Goal: Transaction & Acquisition: Purchase product/service

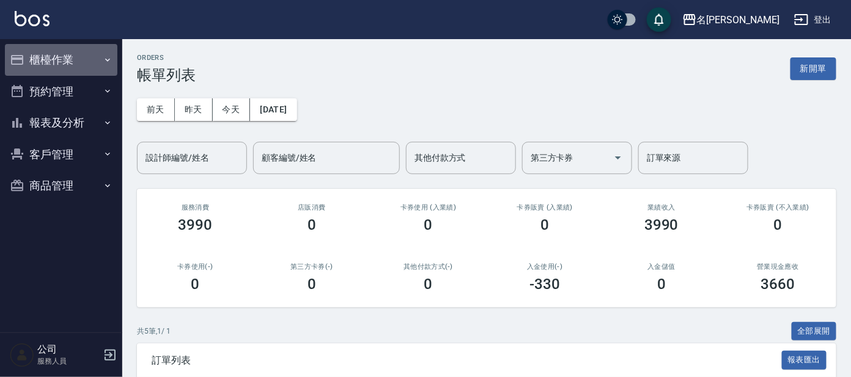
click at [38, 68] on button "櫃檯作業" at bounding box center [61, 60] width 113 height 32
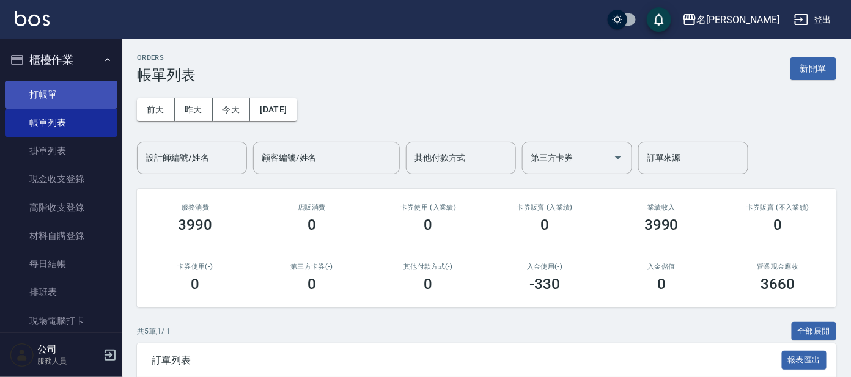
drag, startPoint x: 45, startPoint y: 89, endPoint x: 93, endPoint y: 89, distance: 48.3
click at [45, 89] on link "打帳單" at bounding box center [61, 95] width 113 height 28
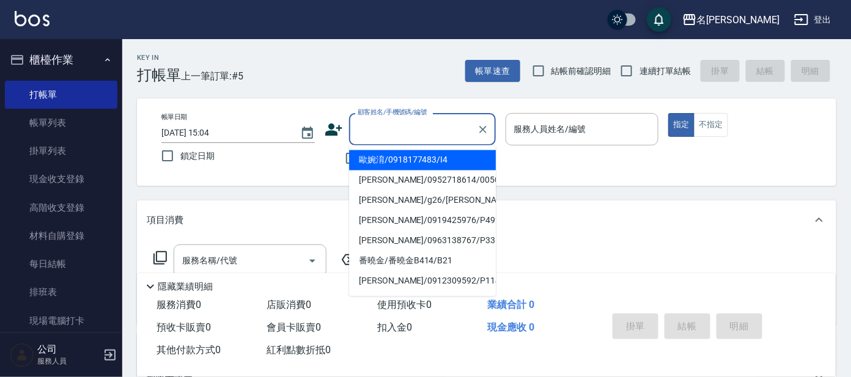
click at [401, 122] on input "顧客姓名/手機號碼/編號" at bounding box center [413, 129] width 117 height 21
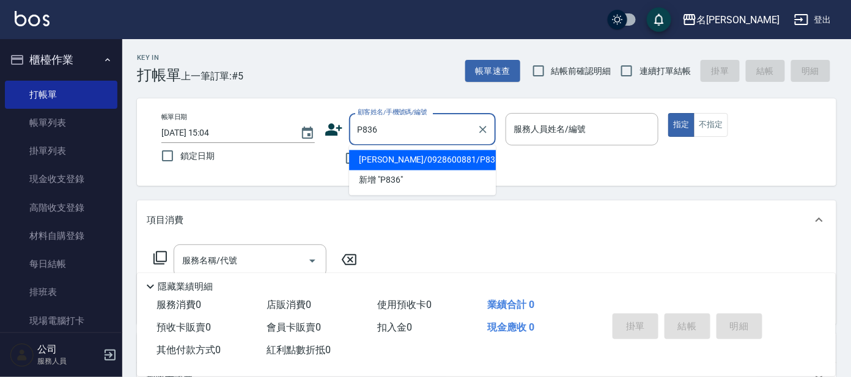
click at [405, 163] on li "[PERSON_NAME]/0928600881/P836" at bounding box center [422, 160] width 147 height 20
type input "[PERSON_NAME]/0928600881/P836"
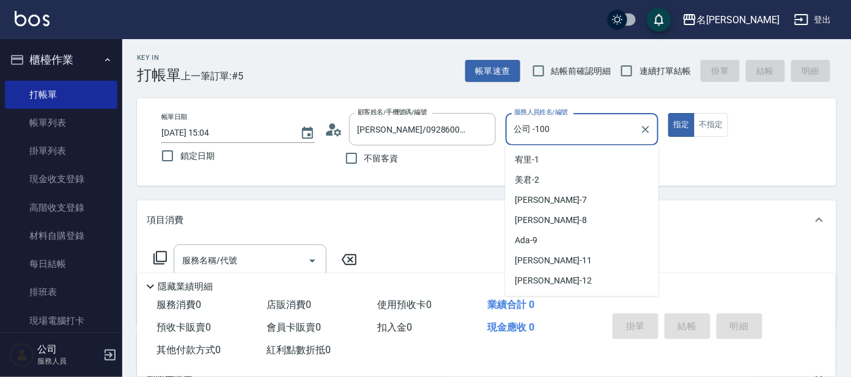
click at [552, 139] on input "公司 -100" at bounding box center [573, 129] width 124 height 21
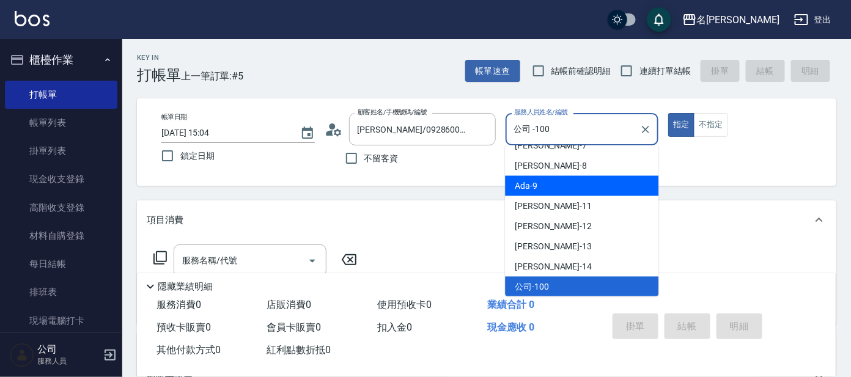
click at [541, 184] on div "Ada -9" at bounding box center [581, 186] width 153 height 20
type input "Ada-9"
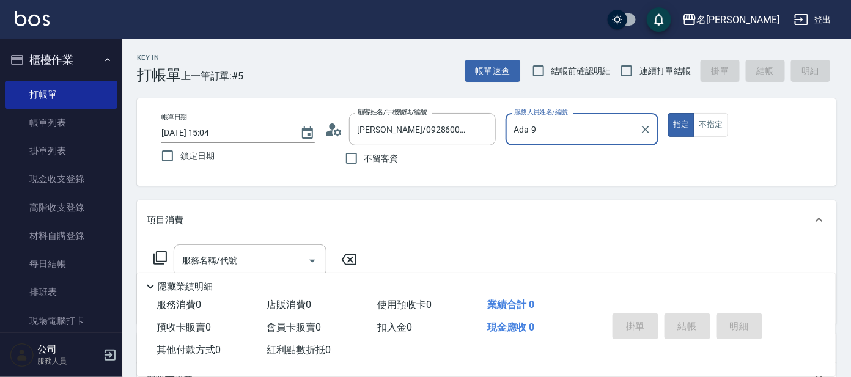
click at [160, 258] on icon at bounding box center [160, 258] width 15 height 15
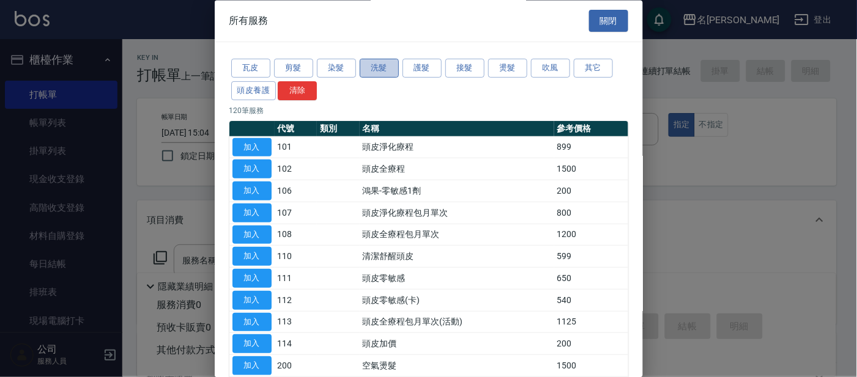
click at [384, 69] on button "洗髮" at bounding box center [379, 68] width 39 height 19
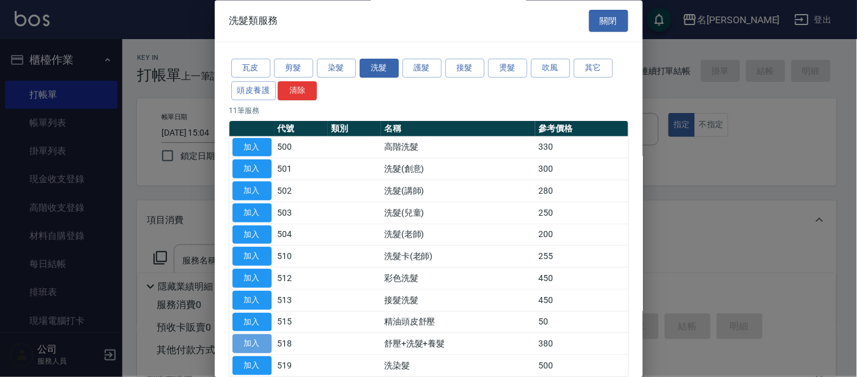
click at [252, 346] on button "加入" at bounding box center [251, 344] width 39 height 19
type input "舒壓+洗髮+養髮(518)"
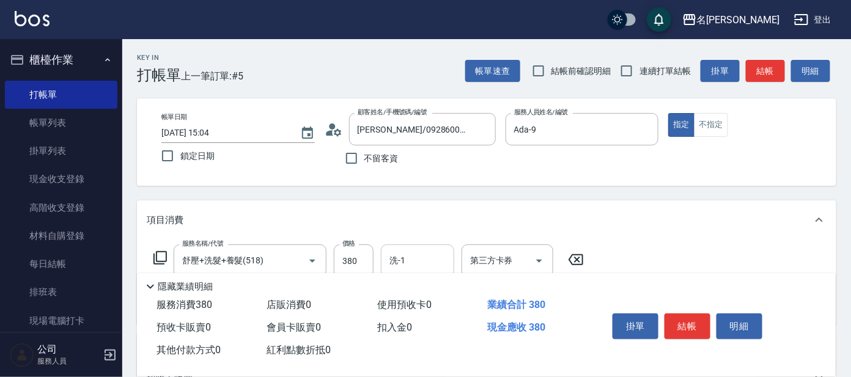
click at [423, 261] on input "洗-1" at bounding box center [417, 260] width 62 height 21
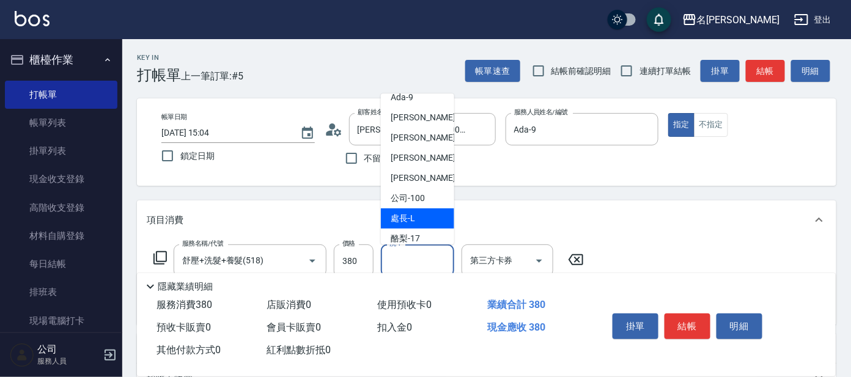
scroll to position [100, 0]
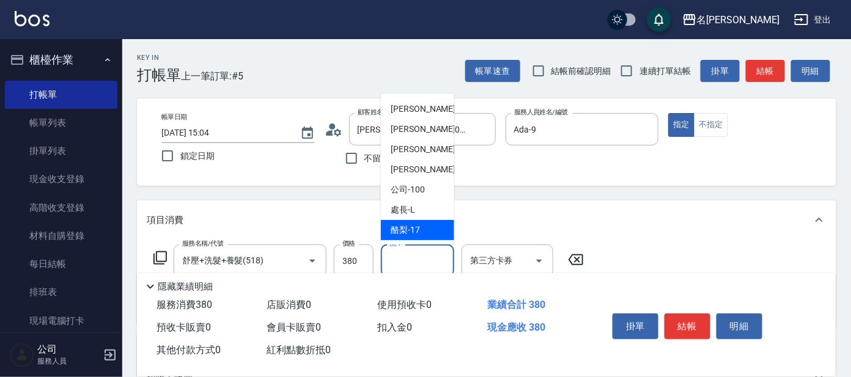
click at [408, 227] on span "酪梨 -17" at bounding box center [405, 230] width 29 height 13
type input "酪梨-17"
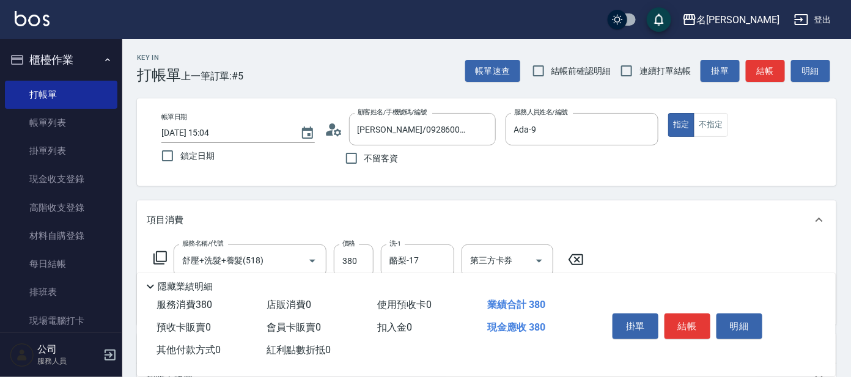
click at [157, 257] on icon at bounding box center [160, 258] width 15 height 15
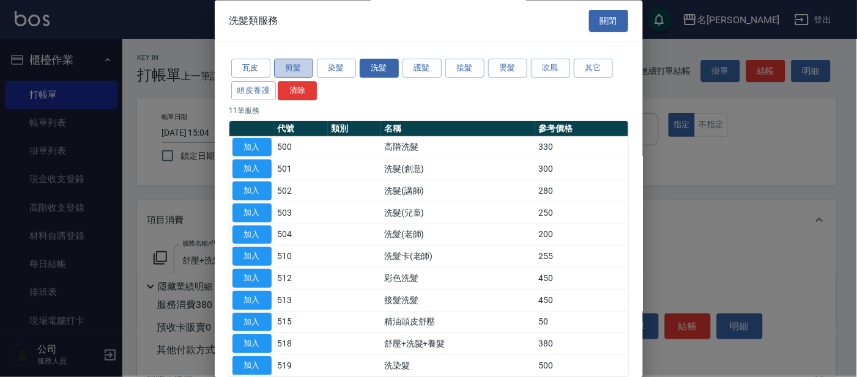
click at [296, 69] on button "剪髮" at bounding box center [293, 68] width 39 height 19
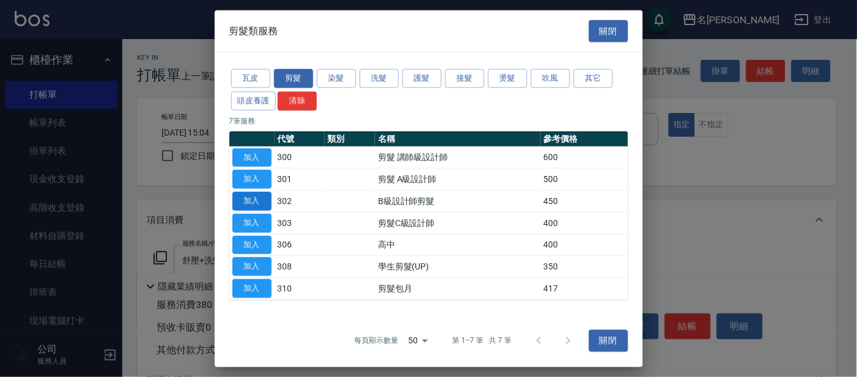
click at [248, 197] on button "加入" at bounding box center [251, 201] width 39 height 19
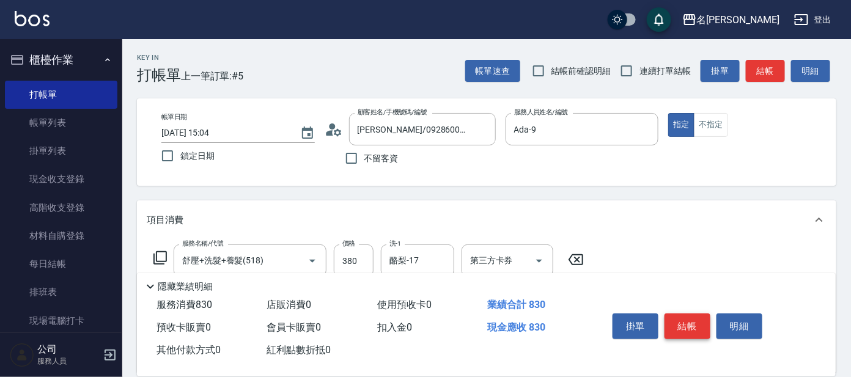
click at [683, 319] on button "結帳" at bounding box center [688, 327] width 46 height 26
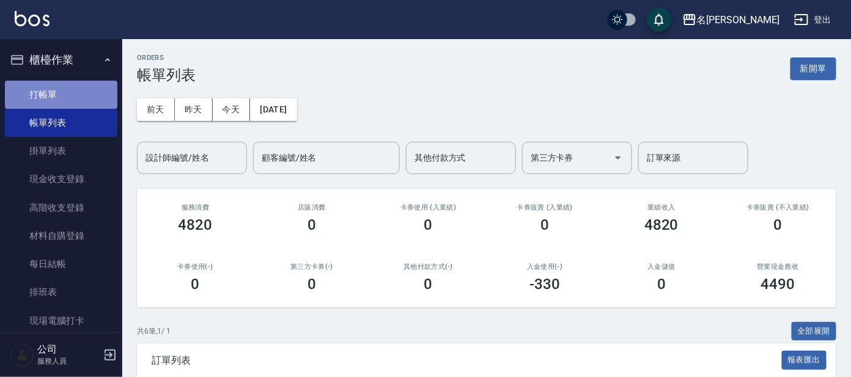
click at [65, 93] on link "打帳單" at bounding box center [61, 95] width 113 height 28
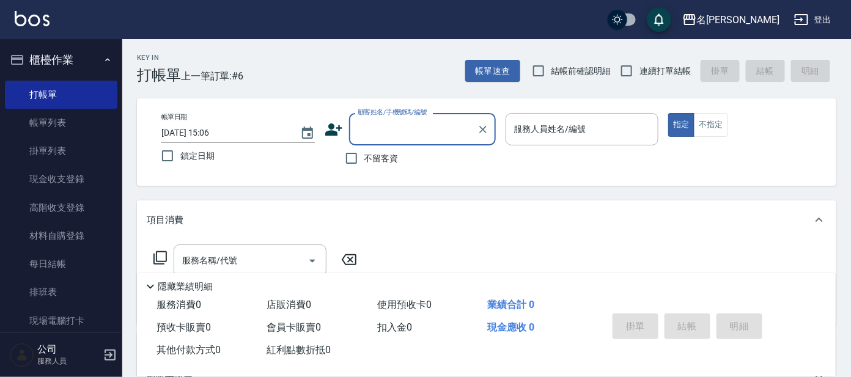
click at [375, 125] on input "顧客姓名/手機號碼/編號" at bounding box center [413, 129] width 117 height 21
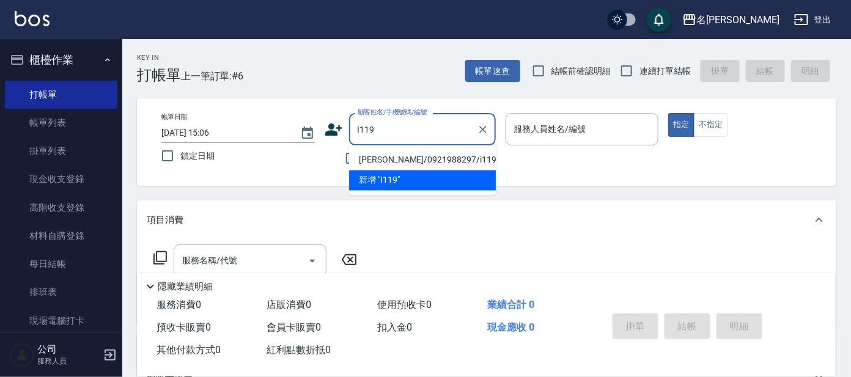
click at [412, 158] on li "[PERSON_NAME]/0921988297/i119" at bounding box center [422, 160] width 147 height 20
type input "[PERSON_NAME]/0921988297/i119"
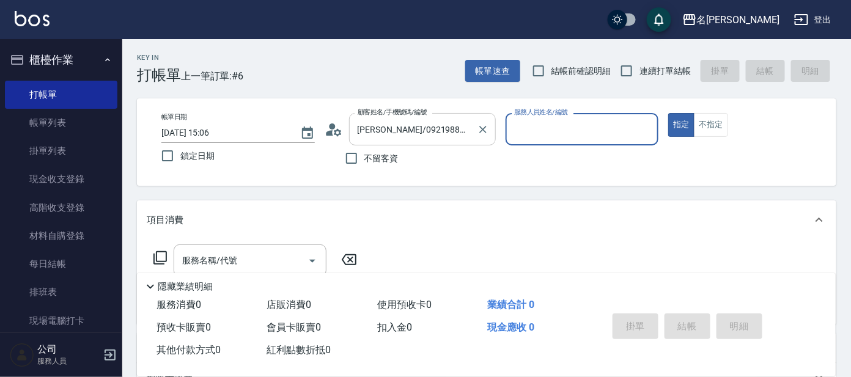
type input "Ada-9"
click at [273, 262] on input "服務名稱/代號" at bounding box center [241, 260] width 124 height 21
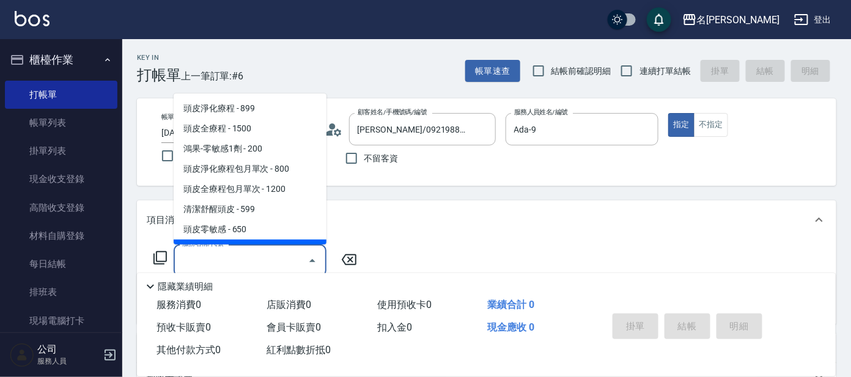
click at [162, 259] on icon at bounding box center [160, 258] width 15 height 15
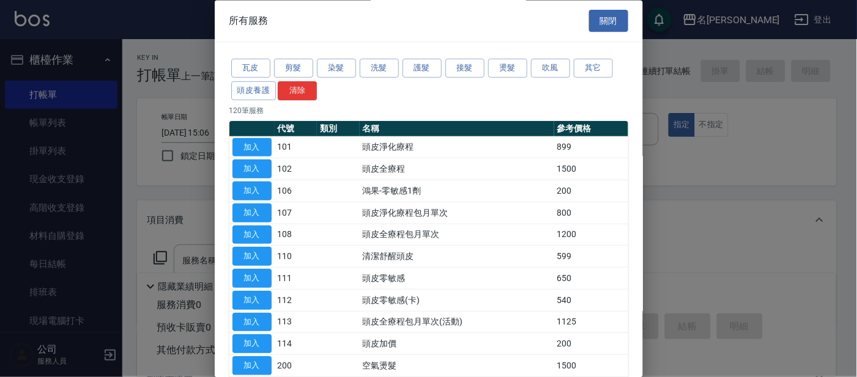
click at [178, 201] on div at bounding box center [428, 188] width 857 height 377
drag, startPoint x: 183, startPoint y: 235, endPoint x: 210, endPoint y: 223, distance: 29.8
click at [197, 230] on div at bounding box center [428, 188] width 857 height 377
click at [601, 17] on button "關閉" at bounding box center [608, 21] width 39 height 23
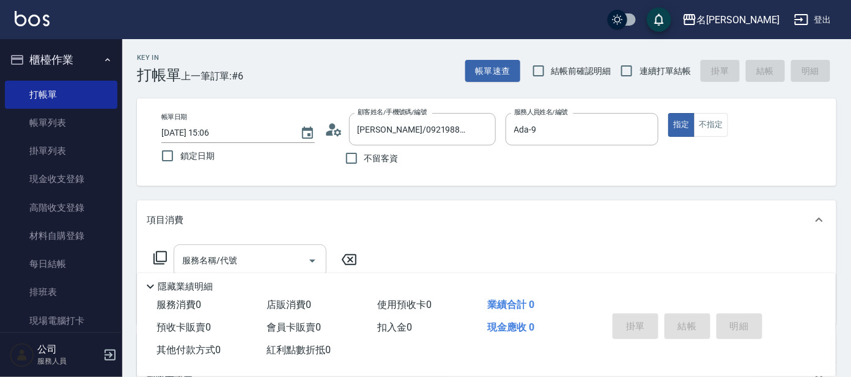
drag, startPoint x: 275, startPoint y: 270, endPoint x: 279, endPoint y: 246, distance: 24.3
click at [276, 266] on input "服務名稱/代號" at bounding box center [241, 260] width 124 height 21
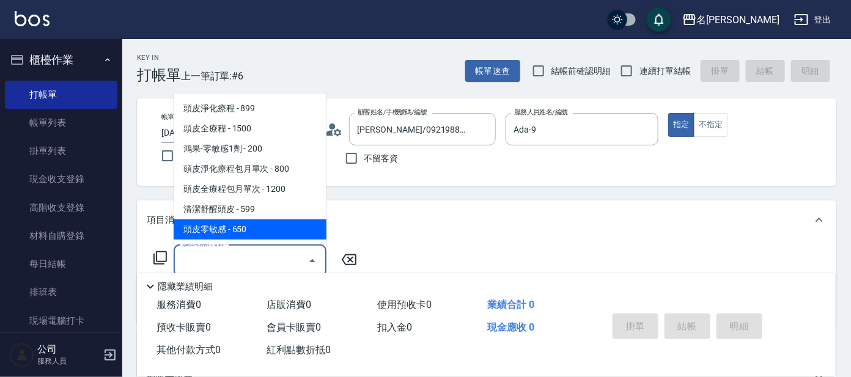
drag, startPoint x: 288, startPoint y: 229, endPoint x: 292, endPoint y: 208, distance: 21.1
click at [289, 228] on span "頭皮零敏感 - 650" at bounding box center [250, 230] width 153 height 20
type input "頭皮零敏感(111)"
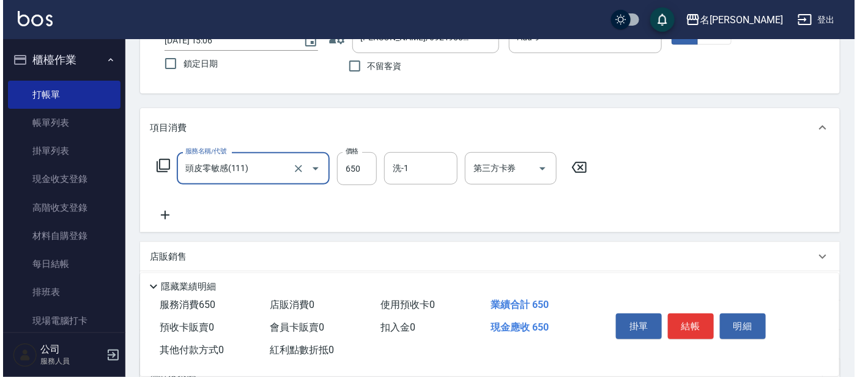
scroll to position [152, 0]
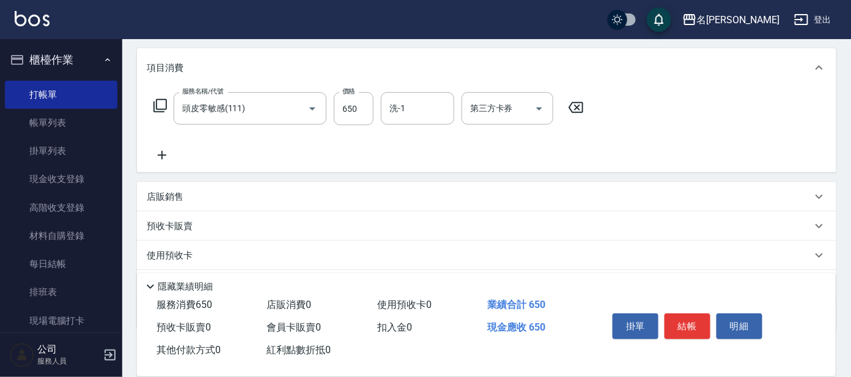
click at [160, 102] on icon at bounding box center [160, 105] width 15 height 15
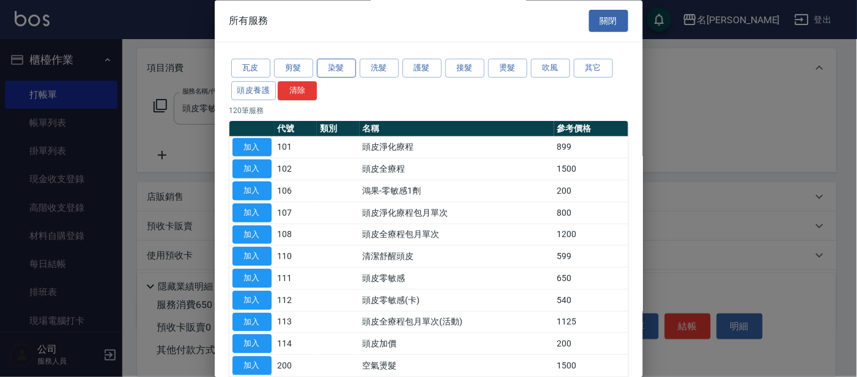
click at [333, 68] on button "染髮" at bounding box center [336, 68] width 39 height 19
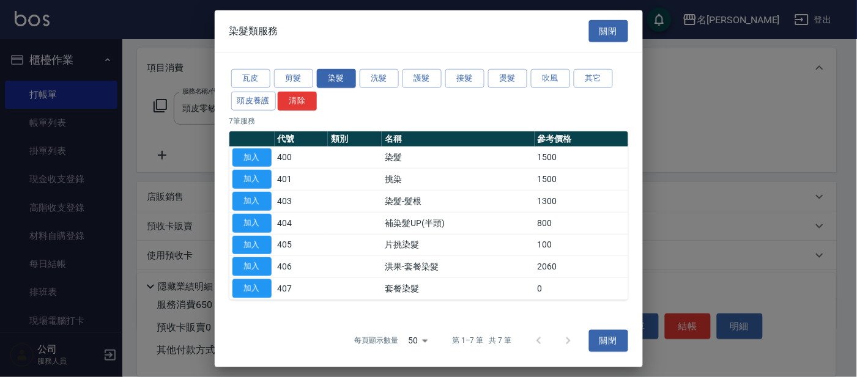
click at [273, 157] on td "加入" at bounding box center [251, 158] width 45 height 22
click at [262, 155] on button "加入" at bounding box center [251, 157] width 39 height 19
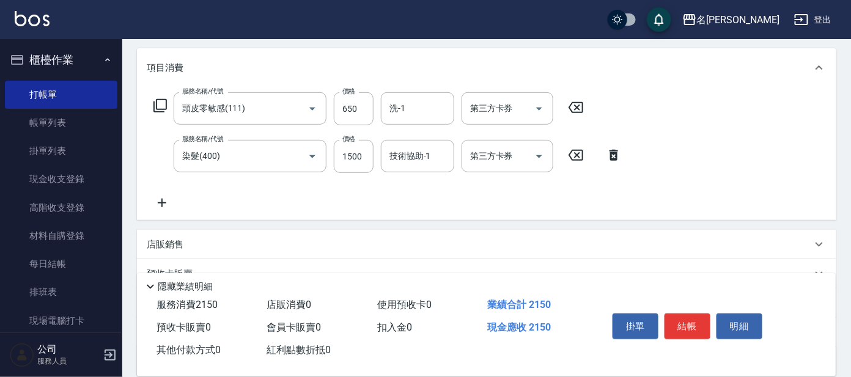
click at [163, 109] on icon at bounding box center [159, 105] width 13 height 13
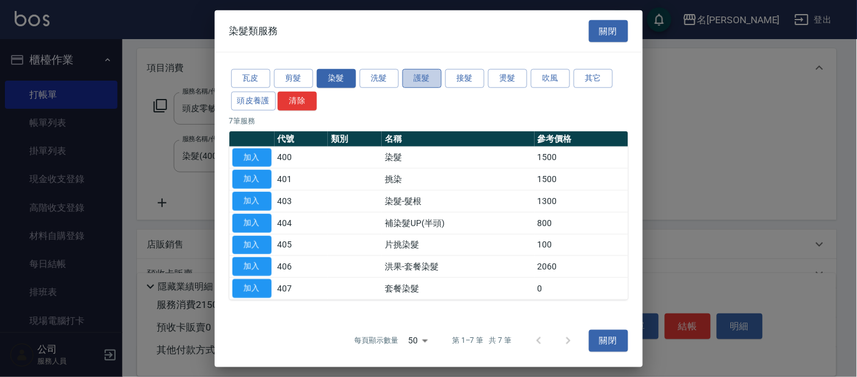
click at [414, 82] on button "護髮" at bounding box center [421, 78] width 39 height 19
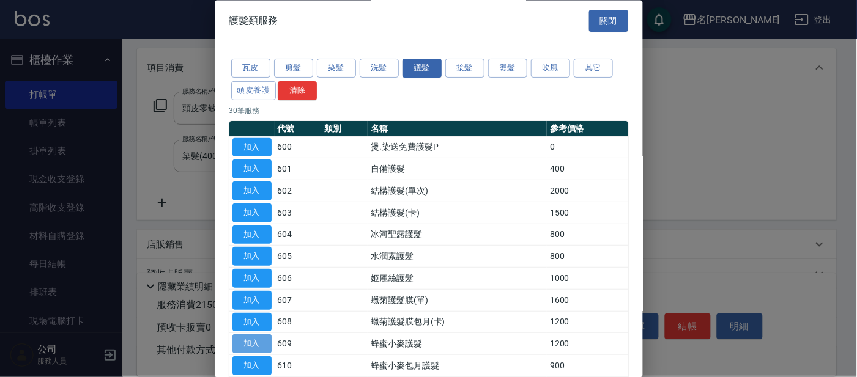
click at [248, 337] on button "加入" at bounding box center [251, 344] width 39 height 19
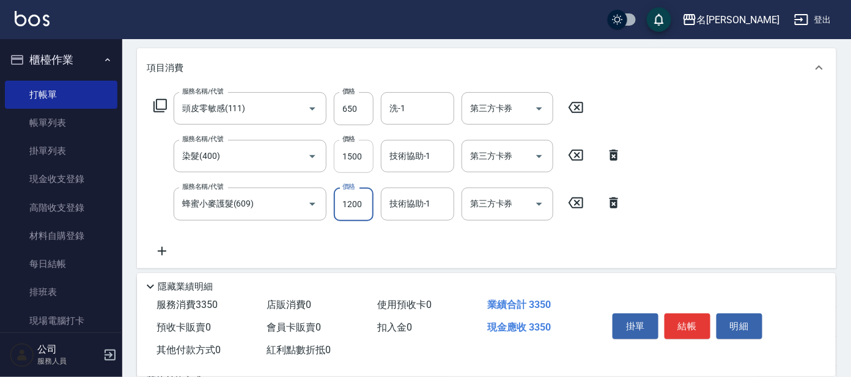
click at [349, 164] on input "1500" at bounding box center [354, 156] width 40 height 33
click at [354, 154] on input "1500" at bounding box center [354, 156] width 40 height 33
type input "1700"
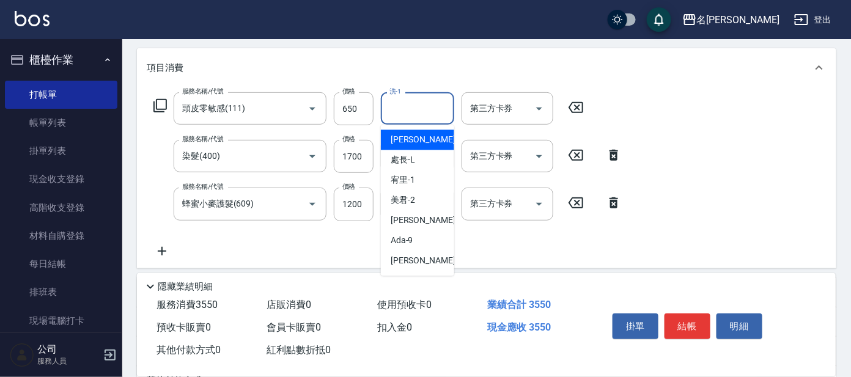
click at [432, 112] on input "洗-1" at bounding box center [417, 108] width 62 height 21
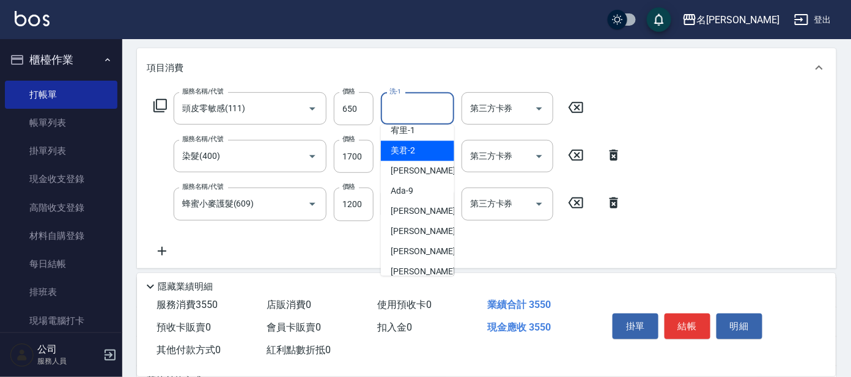
scroll to position [76, 0]
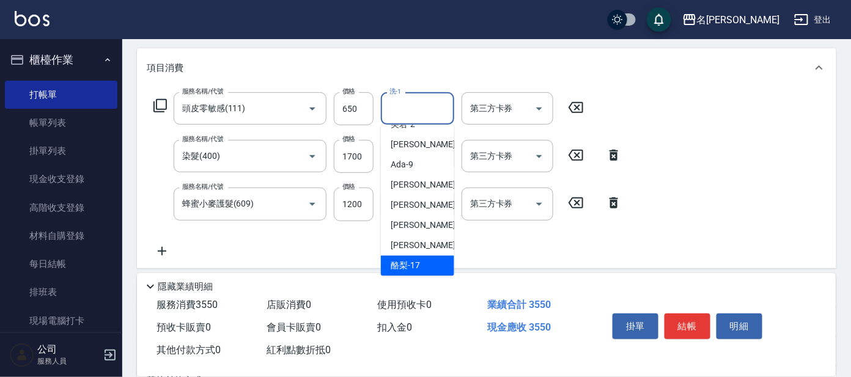
click at [410, 257] on div "酪梨 -17" at bounding box center [417, 266] width 73 height 20
type input "酪梨-17"
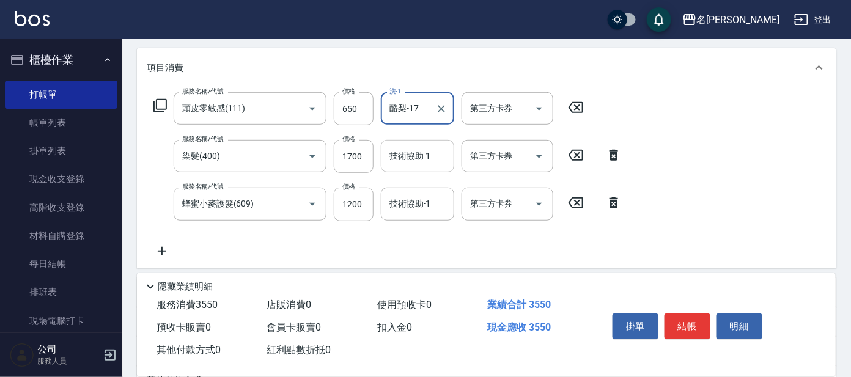
click at [424, 163] on input "技術協助-1" at bounding box center [417, 156] width 62 height 21
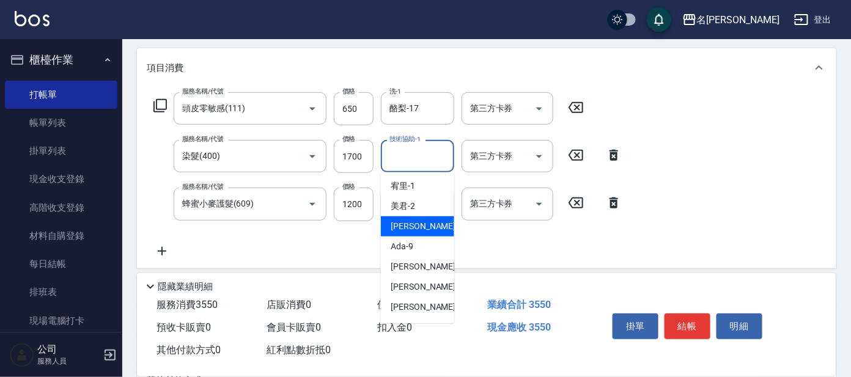
scroll to position [101, 0]
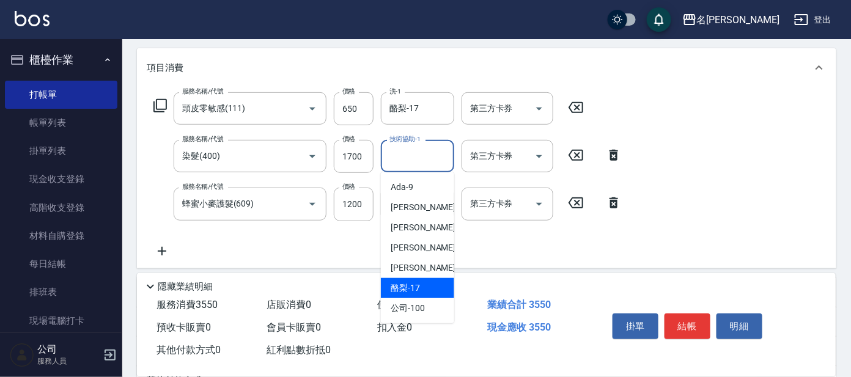
drag, startPoint x: 408, startPoint y: 280, endPoint x: 412, endPoint y: 258, distance: 22.2
click at [410, 279] on div "酪梨 -17" at bounding box center [417, 288] width 73 height 20
type input "酪梨-17"
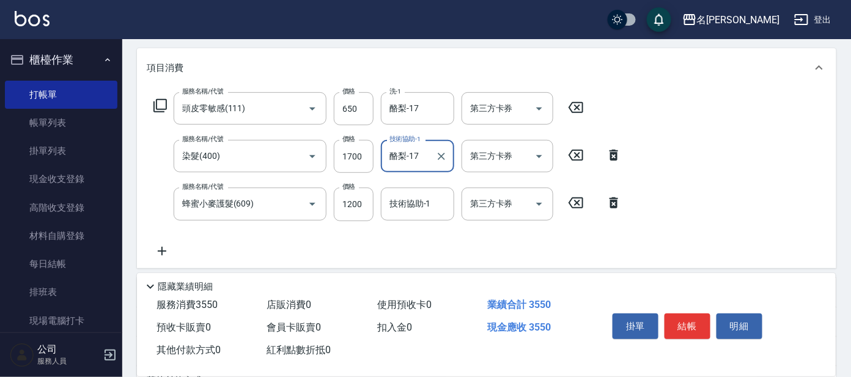
click at [426, 195] on div "技術協助-1" at bounding box center [417, 204] width 73 height 32
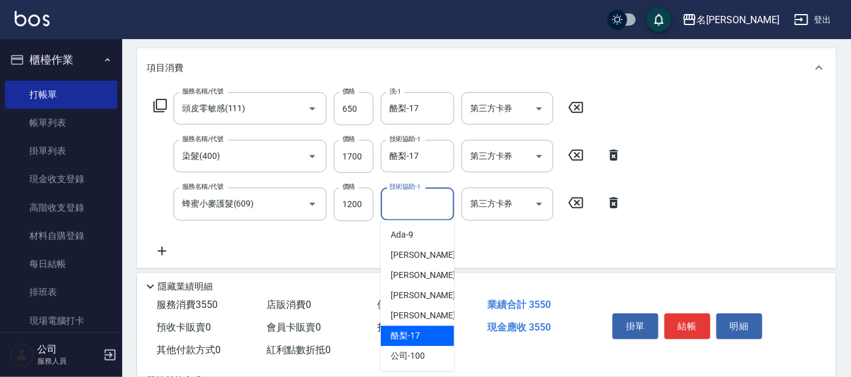
click at [407, 332] on span "酪梨 -17" at bounding box center [405, 336] width 29 height 13
type input "酪梨-17"
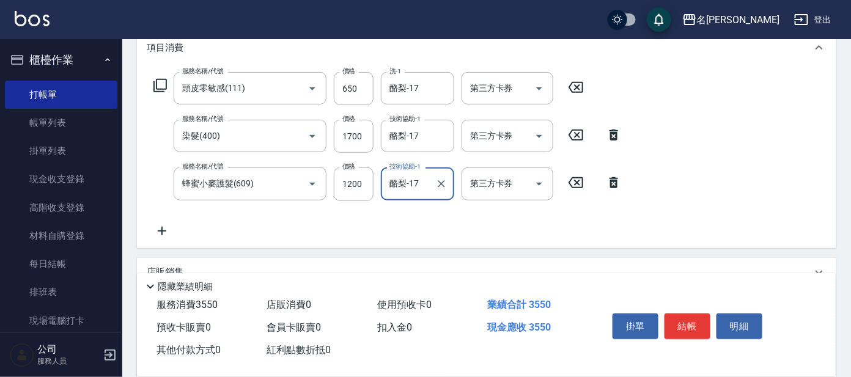
scroll to position [229, 0]
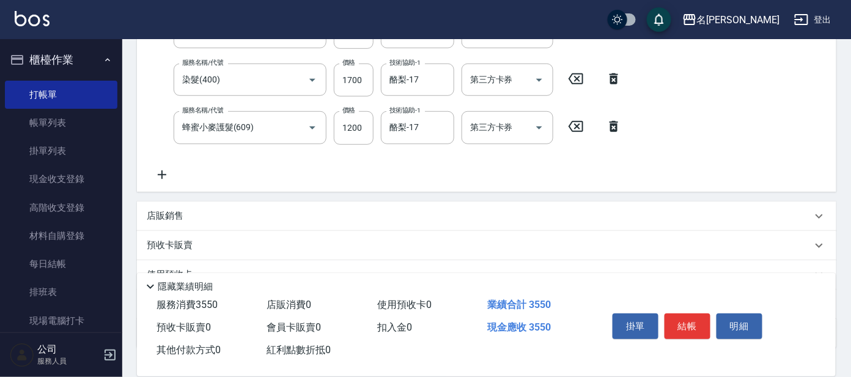
click at [204, 215] on div "店販銷售" at bounding box center [479, 216] width 665 height 13
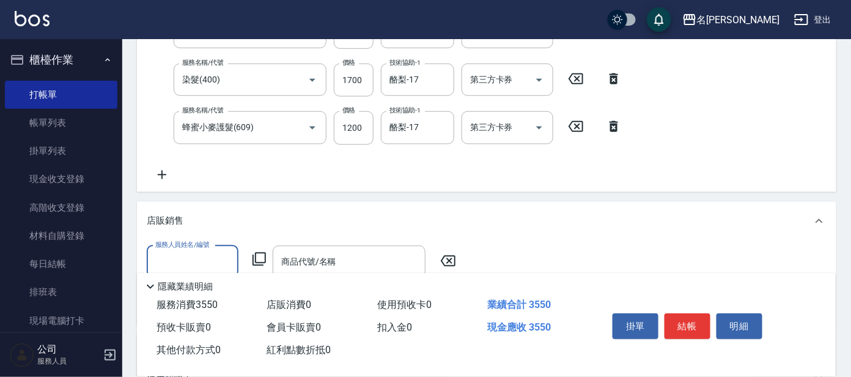
scroll to position [0, 0]
click at [186, 260] on input "服務人員姓名/編號" at bounding box center [192, 261] width 81 height 21
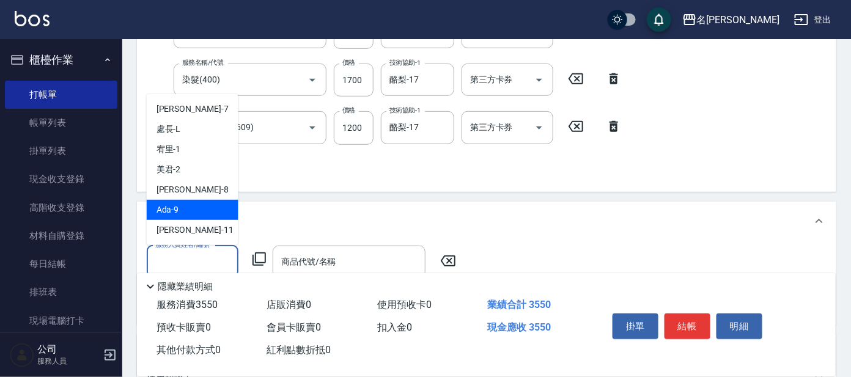
drag, startPoint x: 202, startPoint y: 207, endPoint x: 234, endPoint y: 215, distance: 32.8
click at [204, 205] on div "Ada -9" at bounding box center [193, 210] width 92 height 20
type input "Ada-9"
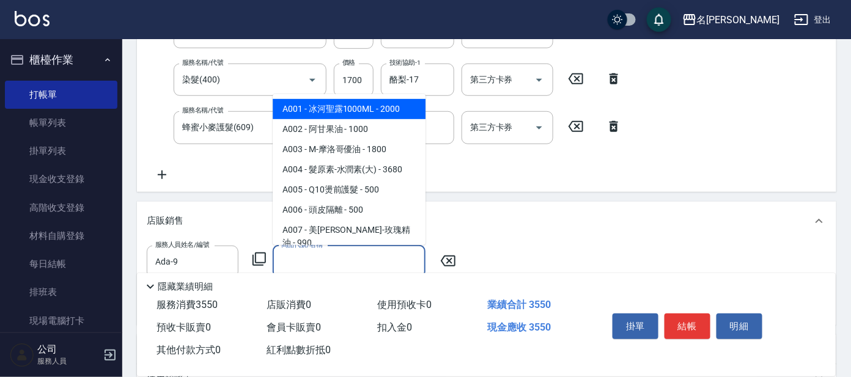
drag, startPoint x: 311, startPoint y: 257, endPoint x: 315, endPoint y: 216, distance: 41.1
click at [312, 256] on input "商品代號/名稱" at bounding box center [349, 261] width 142 height 21
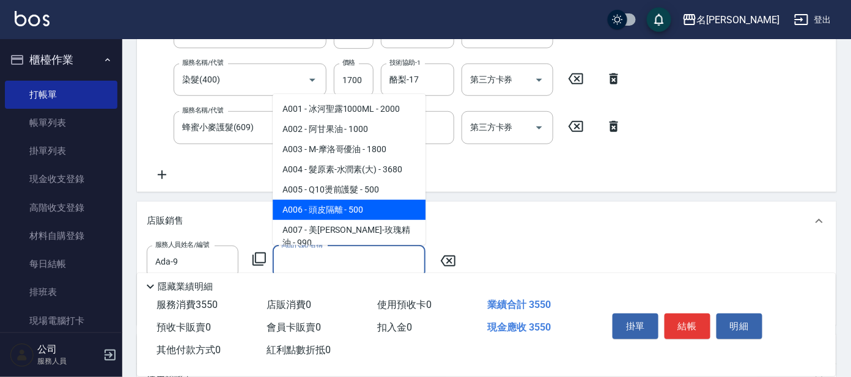
click at [372, 207] on span "A006 - 頭皮隔離 - 500" at bounding box center [349, 210] width 153 height 20
type input "頭皮隔離"
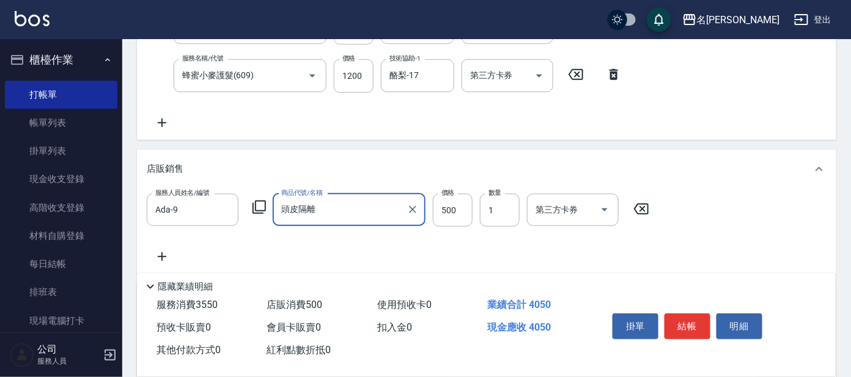
scroll to position [305, 0]
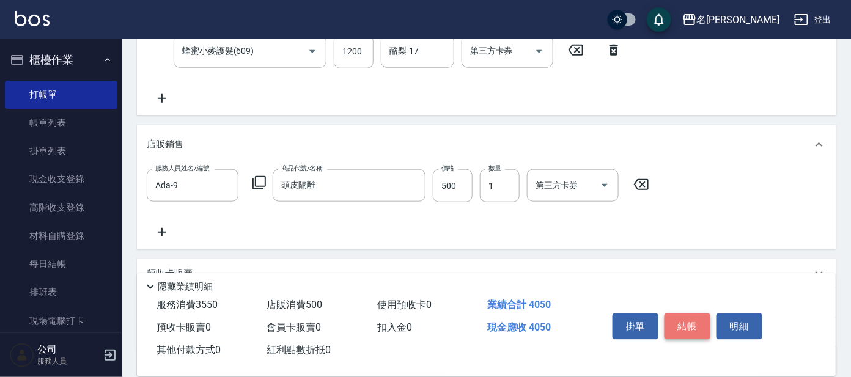
click at [686, 318] on button "結帳" at bounding box center [688, 327] width 46 height 26
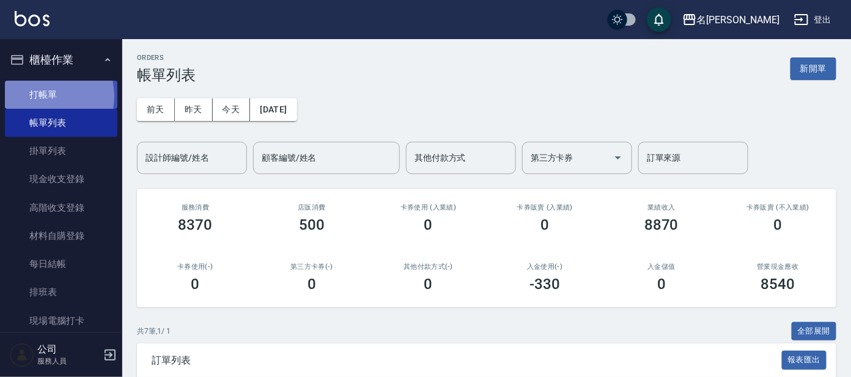
click at [45, 95] on link "打帳單" at bounding box center [61, 95] width 113 height 28
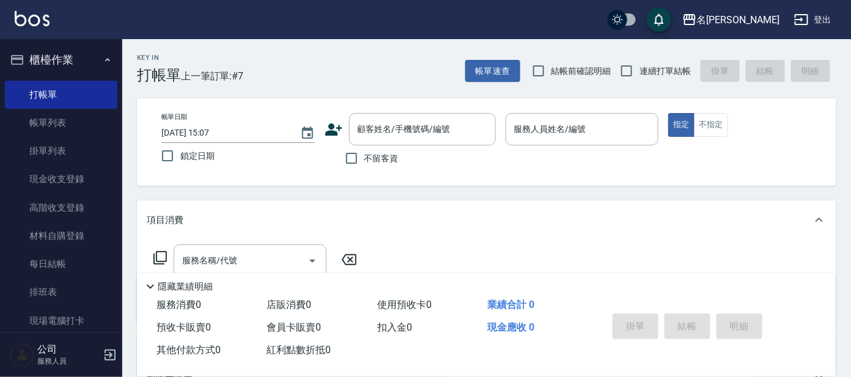
click at [331, 130] on icon at bounding box center [333, 130] width 17 height 12
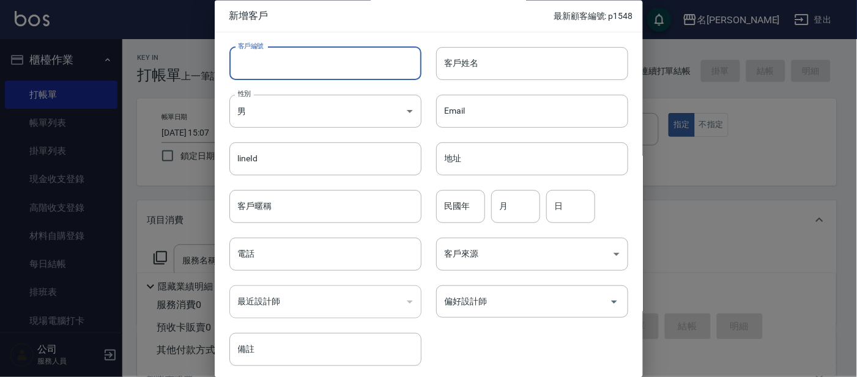
click at [342, 71] on input "客戶編號" at bounding box center [325, 63] width 192 height 33
type input "P1549"
click at [483, 67] on input "客戶姓名" at bounding box center [532, 63] width 192 height 33
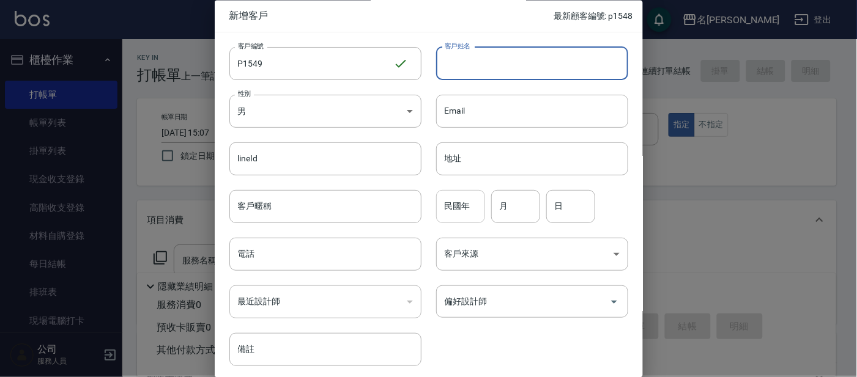
click at [458, 197] on input "民國年" at bounding box center [460, 206] width 49 height 33
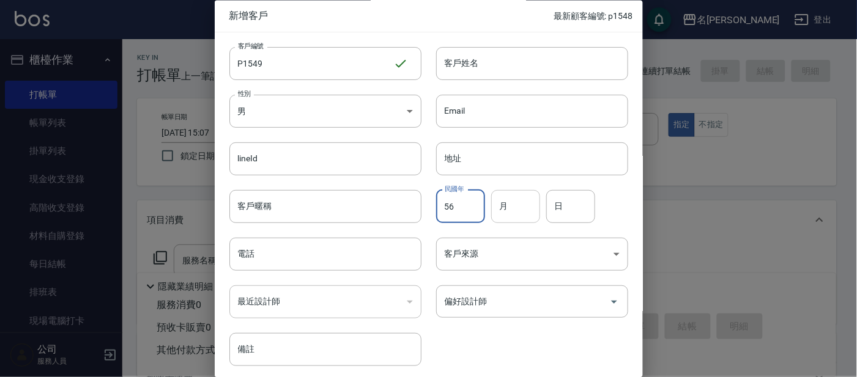
type input "56"
click at [525, 213] on input "月" at bounding box center [515, 206] width 49 height 33
type input "1"
click at [580, 206] on input "日" at bounding box center [570, 206] width 49 height 33
type input "18"
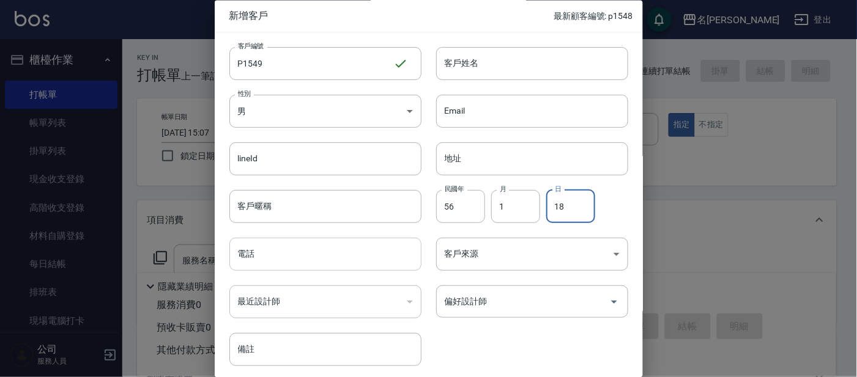
click at [294, 255] on input "電話" at bounding box center [325, 254] width 192 height 33
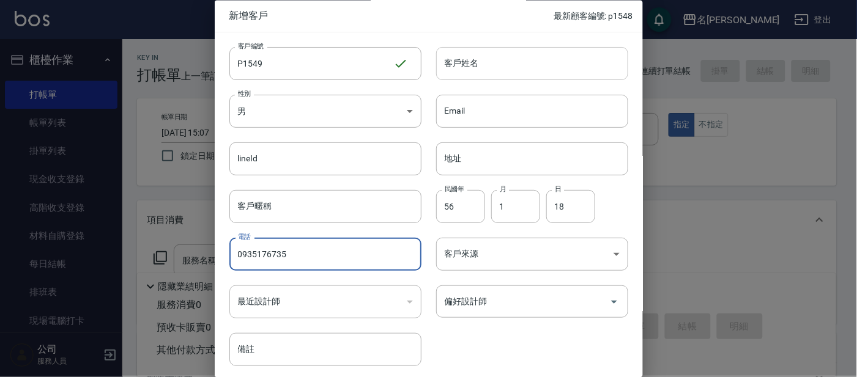
type input "0935176735"
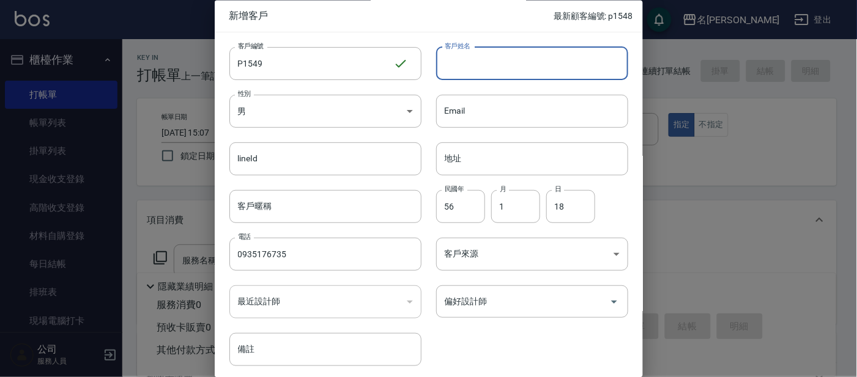
click at [516, 52] on input "客戶姓名" at bounding box center [532, 63] width 192 height 33
type input "C"
click at [481, 68] on input "黃" at bounding box center [532, 63] width 192 height 33
click at [476, 67] on input "[PERSON_NAME]" at bounding box center [532, 63] width 192 height 33
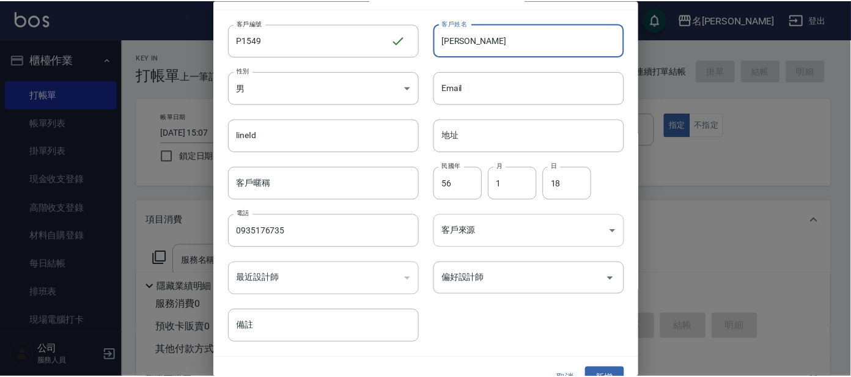
scroll to position [46, 0]
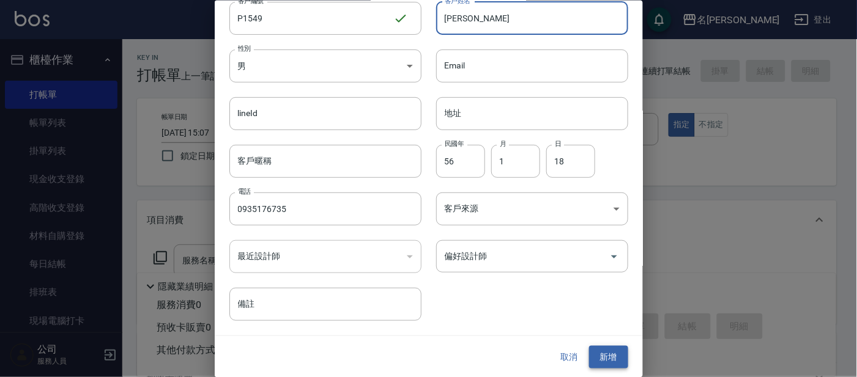
type input "[PERSON_NAME]"
click at [612, 348] on button "新增" at bounding box center [608, 357] width 39 height 23
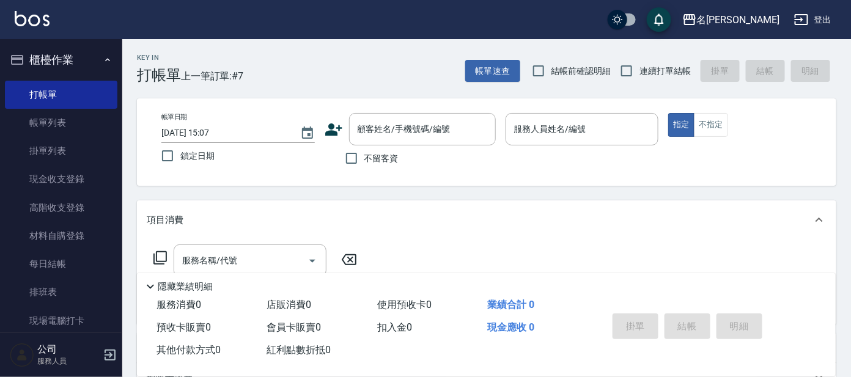
click at [723, 109] on div "帳單日期 [DATE] 15:07 鎖定日期 顧客姓名/手機號碼/編號 顧客姓名/手機號碼/編號 不留客資 服務人員姓名/編號 服務人員姓名/編號 指定 不指定" at bounding box center [487, 141] width 700 height 87
drag, startPoint x: 711, startPoint y: 119, endPoint x: 696, endPoint y: 128, distance: 17.8
click at [712, 119] on button "不指定" at bounding box center [711, 125] width 34 height 24
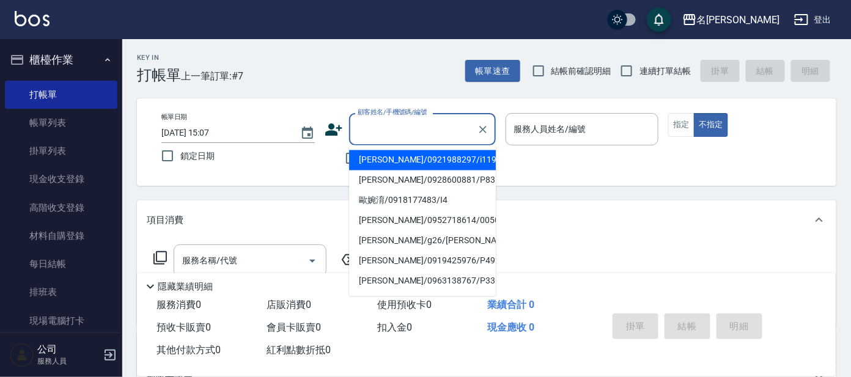
click at [446, 128] on input "顧客姓名/手機號碼/編號" at bounding box center [413, 129] width 117 height 21
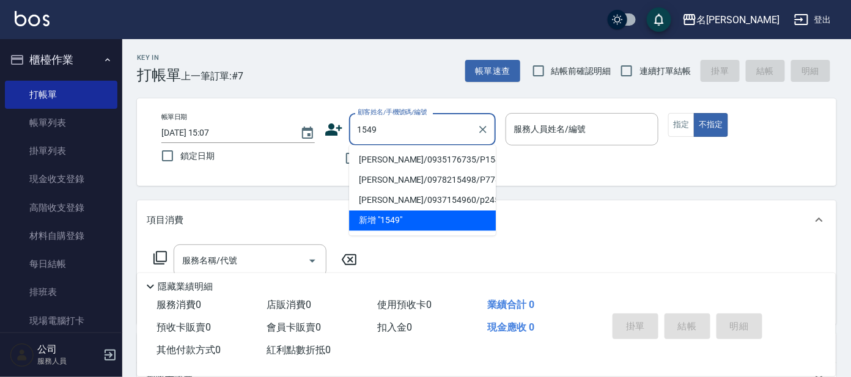
click at [465, 155] on li "[PERSON_NAME]/0935176735/P1549" at bounding box center [422, 160] width 147 height 20
type input "[PERSON_NAME]/0935176735/P1549"
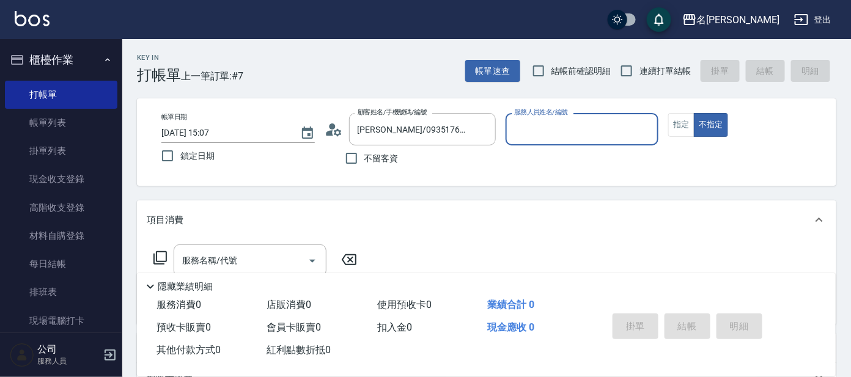
click at [562, 136] on input "服務人員姓名/編號" at bounding box center [582, 129] width 142 height 21
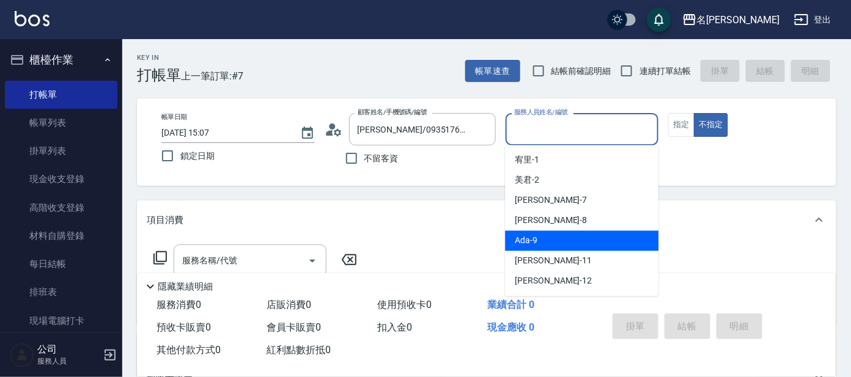
click at [553, 238] on div "Ada -9" at bounding box center [581, 241] width 153 height 20
type input "Ada-9"
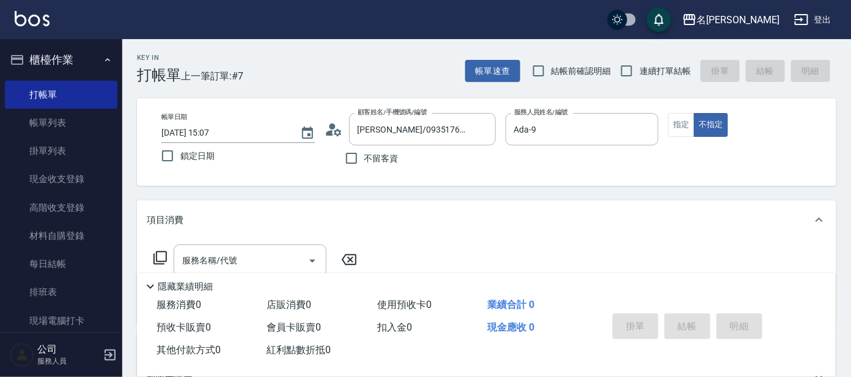
click at [166, 257] on icon at bounding box center [159, 257] width 13 height 13
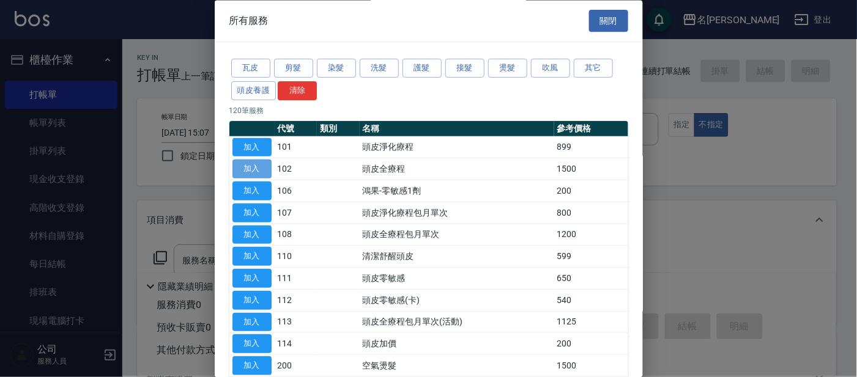
click at [253, 164] on button "加入" at bounding box center [251, 169] width 39 height 19
type input "頭皮全療程(102)"
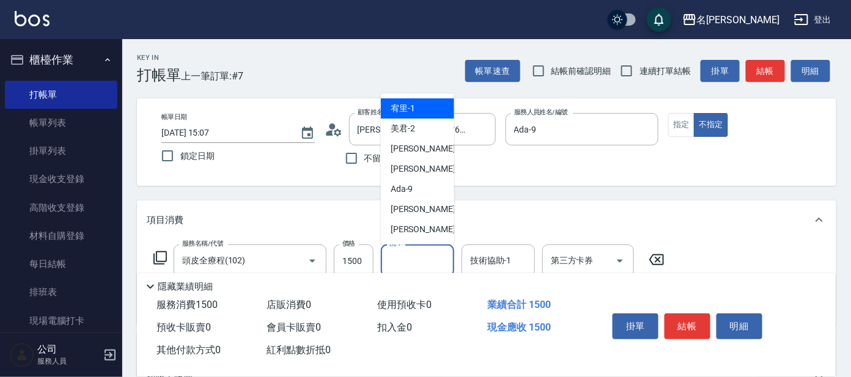
drag, startPoint x: 423, startPoint y: 266, endPoint x: 428, endPoint y: 256, distance: 11.8
click at [424, 267] on input "洗-1" at bounding box center [417, 260] width 62 height 21
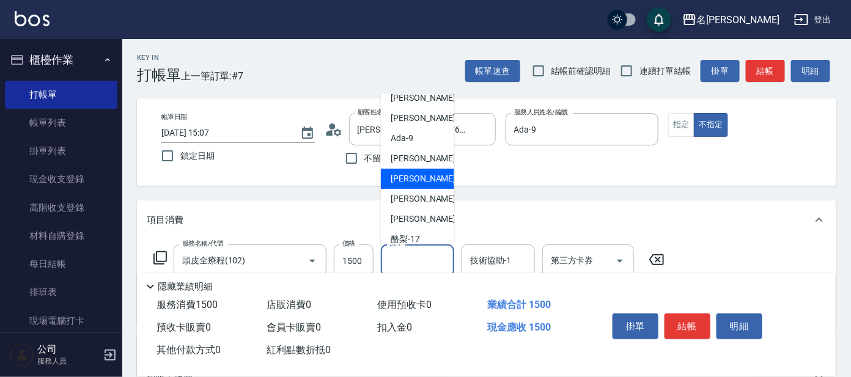
scroll to position [76, 0]
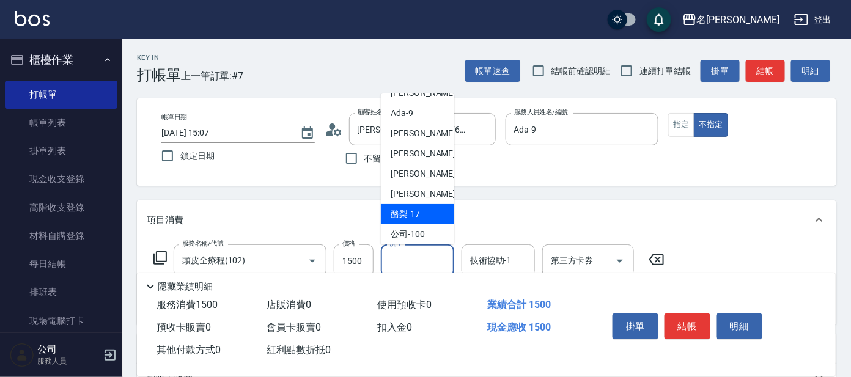
click at [418, 214] on span "酪梨 -17" at bounding box center [405, 214] width 29 height 13
type input "酪梨-17"
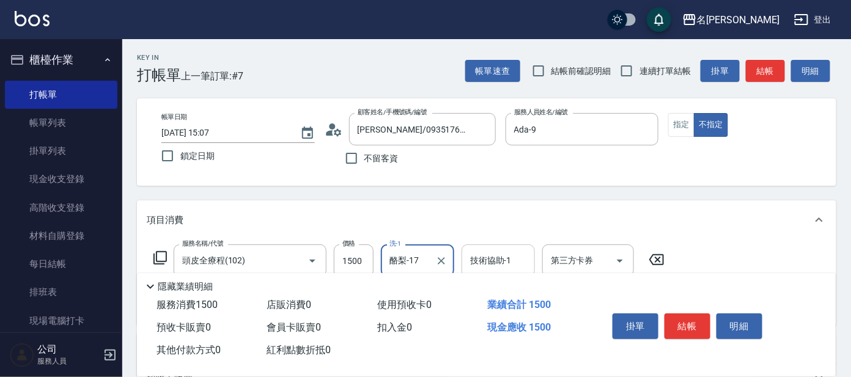
drag, startPoint x: 517, startPoint y: 262, endPoint x: 509, endPoint y: 248, distance: 16.2
click at [518, 260] on input "技術協助-1" at bounding box center [498, 260] width 62 height 21
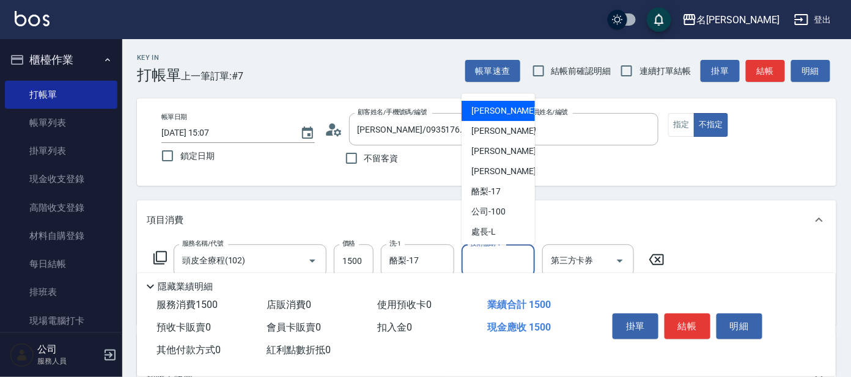
scroll to position [100, 0]
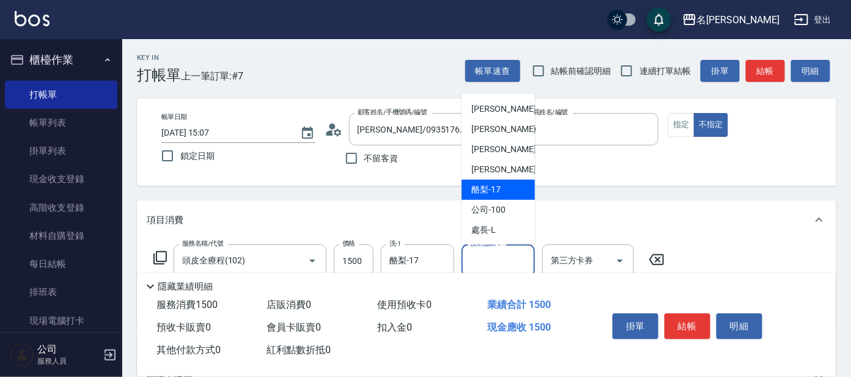
drag, startPoint x: 507, startPoint y: 190, endPoint x: 545, endPoint y: 206, distance: 41.1
click at [508, 190] on div "酪梨 -17" at bounding box center [498, 190] width 73 height 20
type input "酪梨-17"
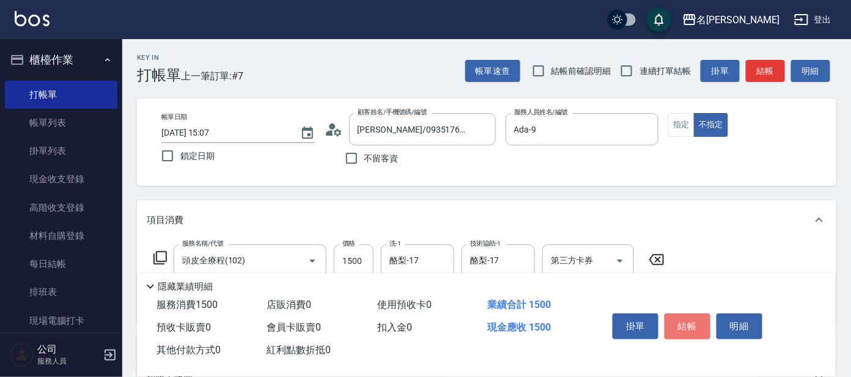
drag, startPoint x: 706, startPoint y: 317, endPoint x: 698, endPoint y: 311, distance: 9.7
click at [707, 315] on button "結帳" at bounding box center [688, 327] width 46 height 26
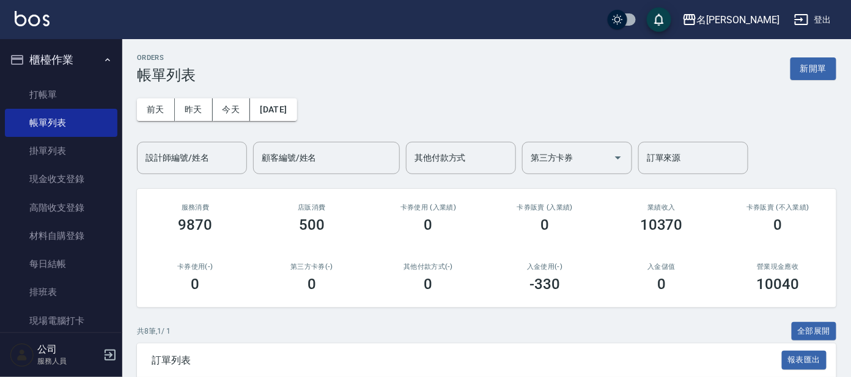
click at [661, 325] on div "共 8 筆, 1 / 1 全部展開" at bounding box center [487, 331] width 700 height 19
click at [60, 94] on link "打帳單" at bounding box center [61, 95] width 113 height 28
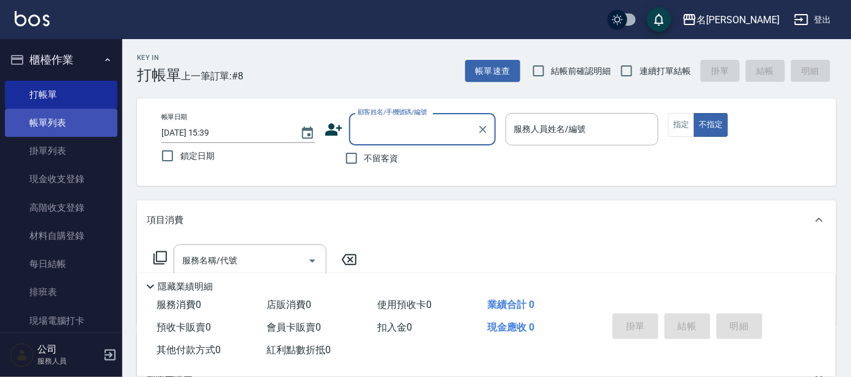
click at [60, 117] on link "帳單列表" at bounding box center [61, 123] width 113 height 28
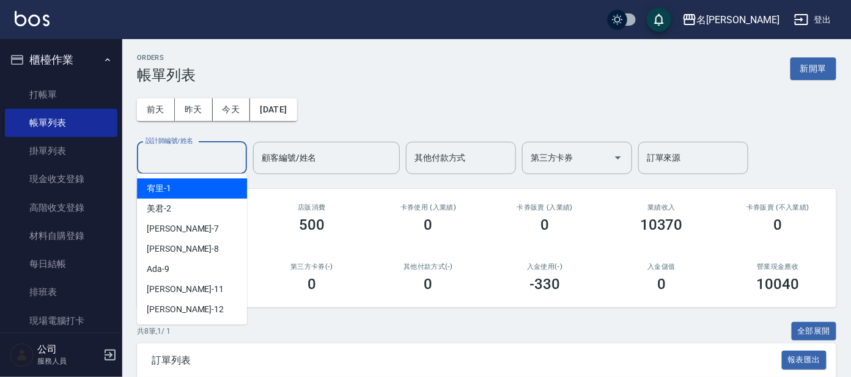
click at [212, 155] on input "設計師編號/姓名" at bounding box center [191, 157] width 99 height 21
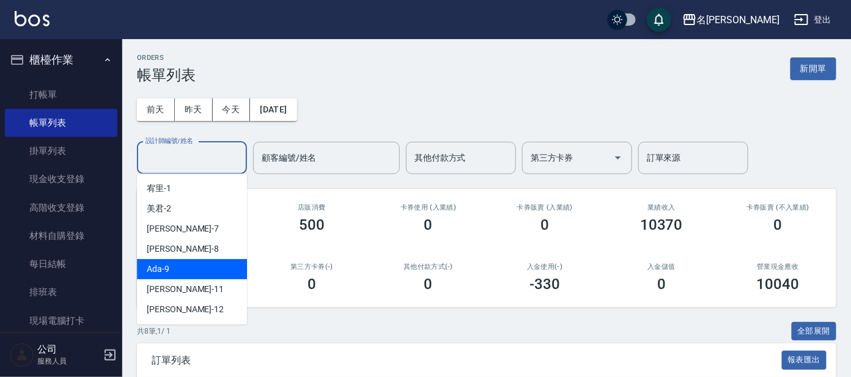
click at [171, 267] on div "Ada -9" at bounding box center [192, 269] width 110 height 20
type input "Ada-9"
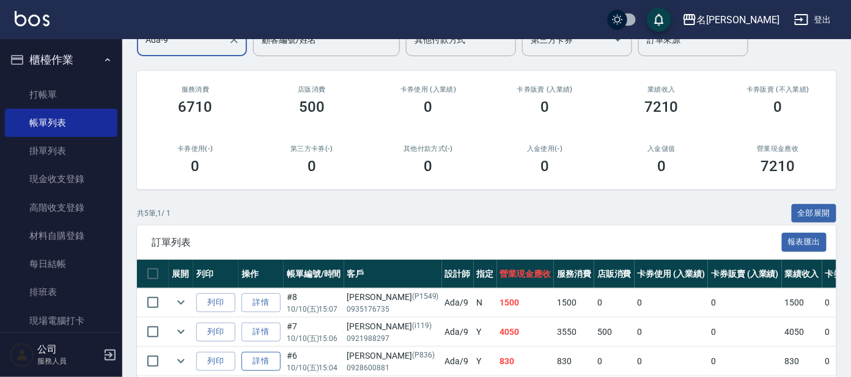
scroll to position [234, 0]
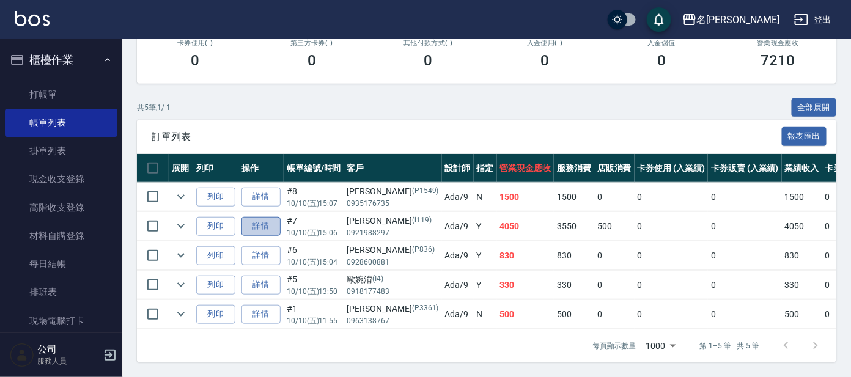
click at [252, 220] on link "詳情" at bounding box center [261, 226] width 39 height 19
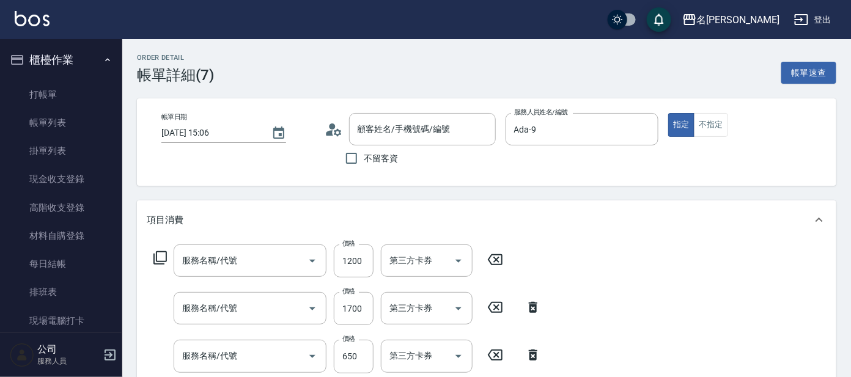
type input "[DATE] 15:06"
type input "Ada-9"
type input "頭皮隔離"
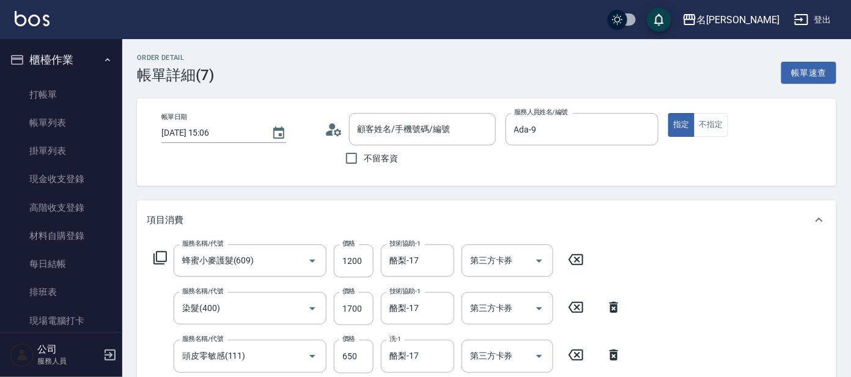
type input "蜂蜜小麥護髮(609)"
type input "染髮(400)"
type input "頭皮零敏感(111)"
type input "[PERSON_NAME]/0921988297/i119"
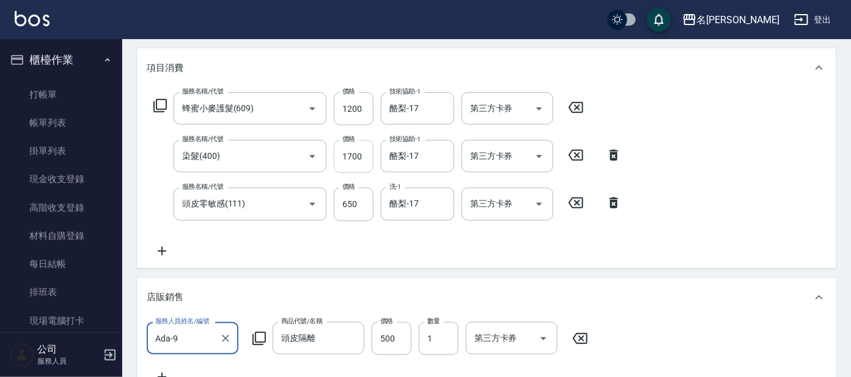
click at [339, 160] on input "1700" at bounding box center [354, 156] width 40 height 33
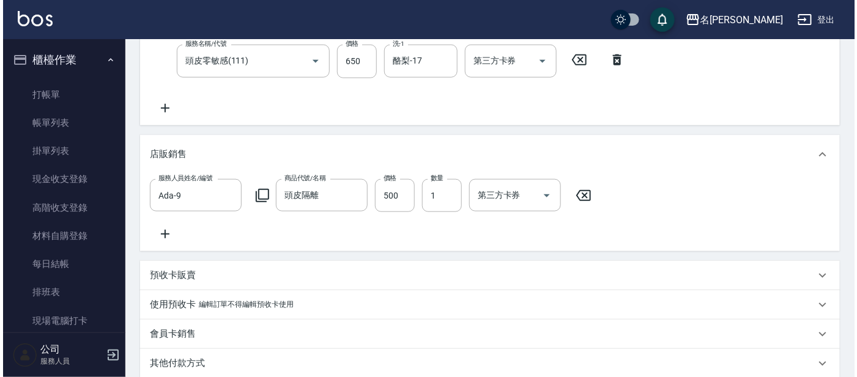
scroll to position [305, 0]
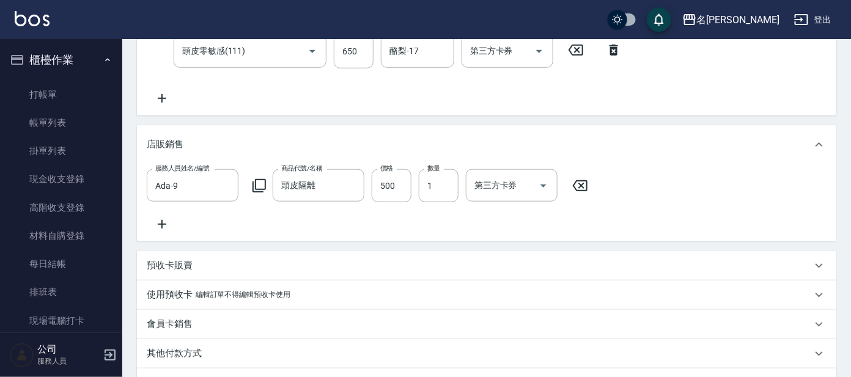
type input "2000"
click at [164, 224] on icon at bounding box center [162, 224] width 31 height 15
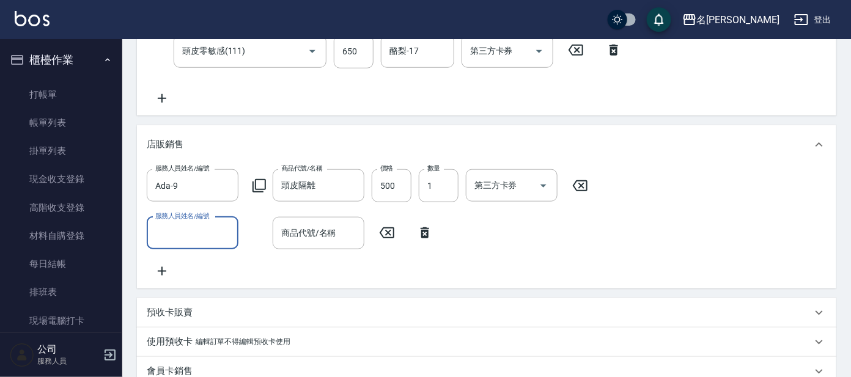
click at [183, 234] on input "服務人員姓名/編號" at bounding box center [192, 233] width 81 height 21
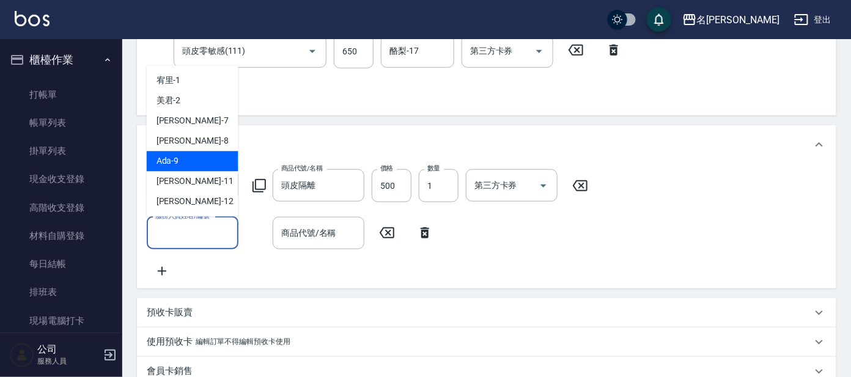
click at [185, 164] on div "Ada -9" at bounding box center [193, 162] width 92 height 20
type input "Ada-9"
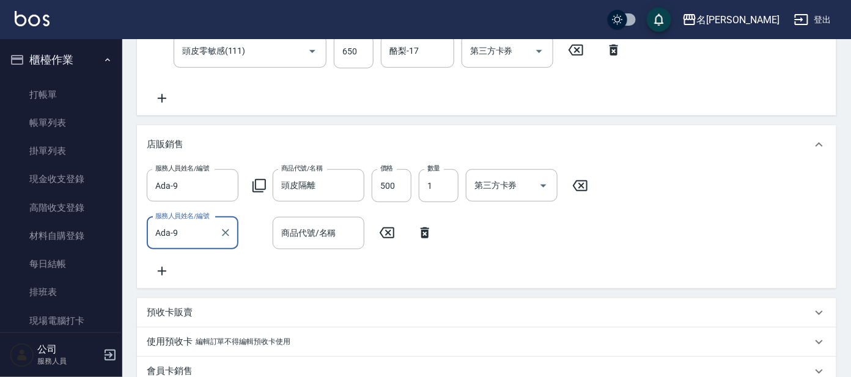
click at [259, 185] on icon at bounding box center [259, 186] width 15 height 15
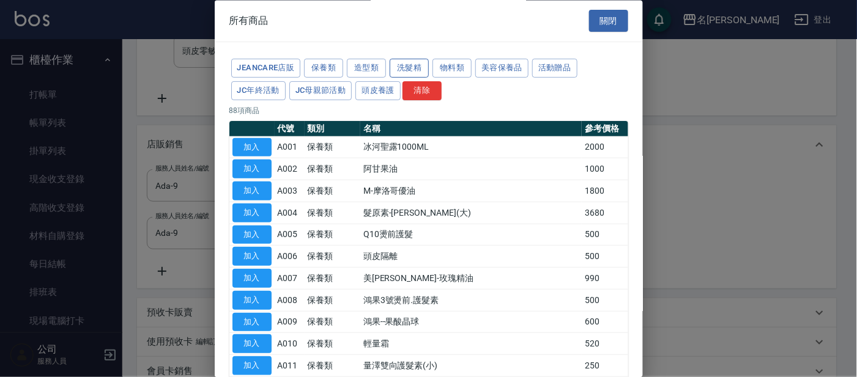
click at [416, 65] on button "洗髮精" at bounding box center [409, 68] width 39 height 19
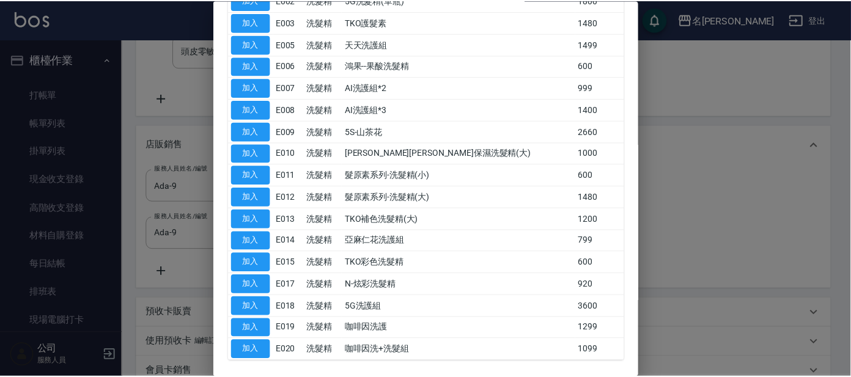
scroll to position [142, 0]
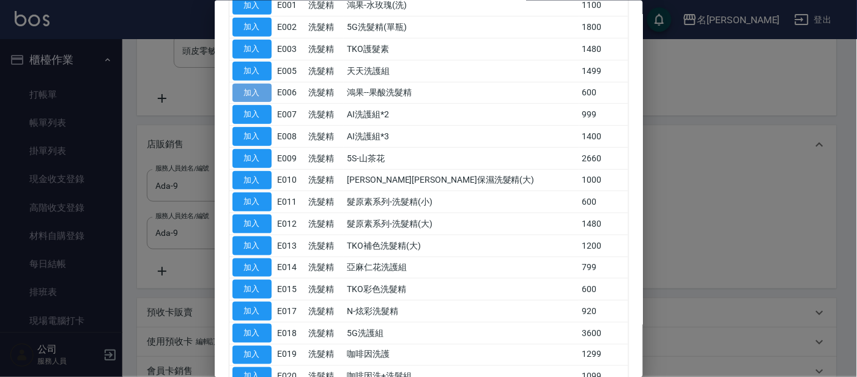
click at [264, 95] on button "加入" at bounding box center [251, 92] width 39 height 19
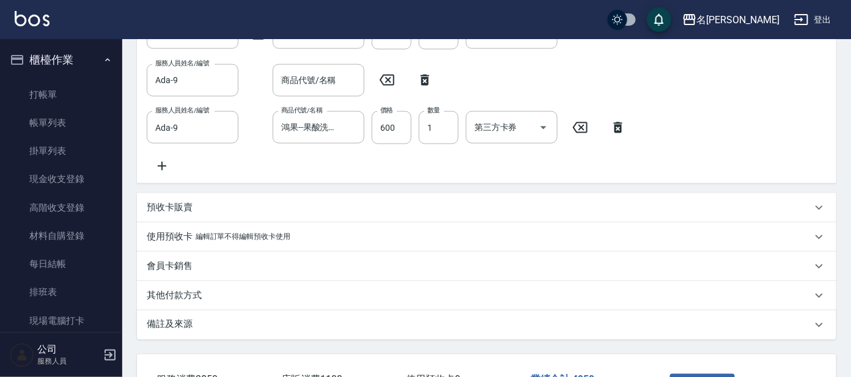
scroll to position [561, 0]
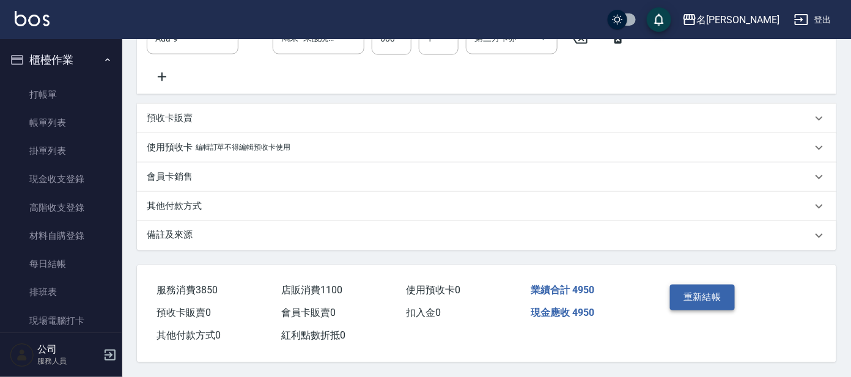
click at [700, 297] on button "重新結帳" at bounding box center [702, 298] width 65 height 26
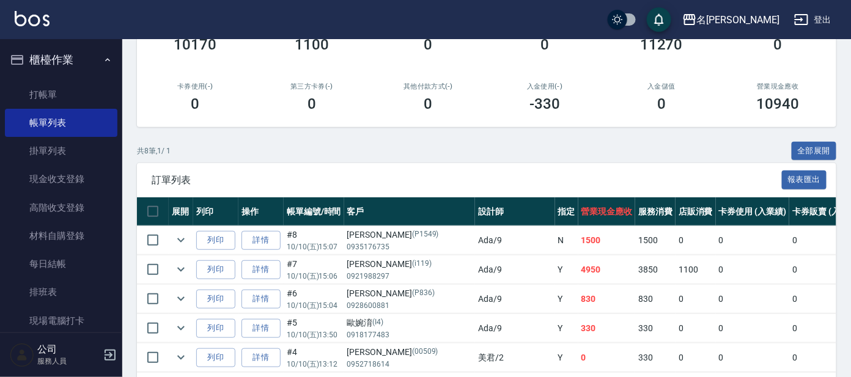
scroll to position [17, 0]
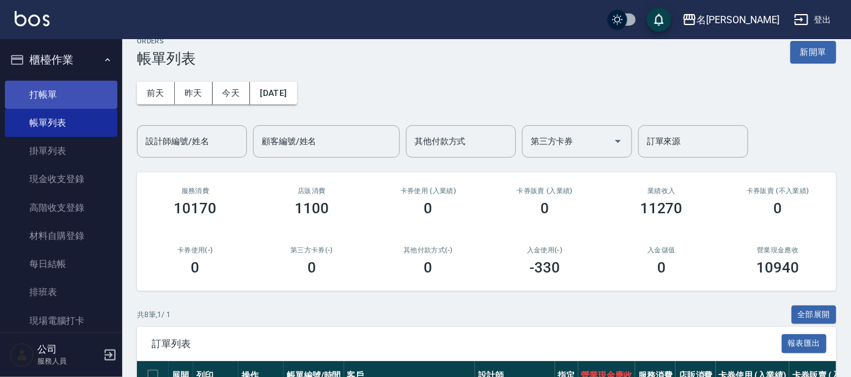
click at [67, 86] on link "打帳單" at bounding box center [61, 95] width 113 height 28
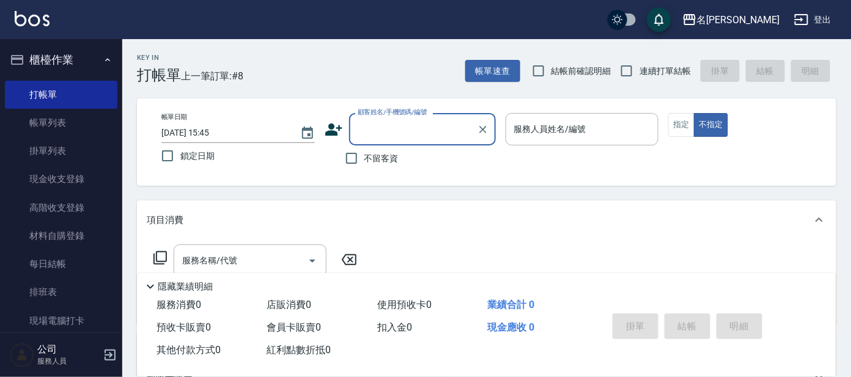
click at [407, 137] on input "顧客姓名/手機號碼/編號" at bounding box center [413, 129] width 117 height 21
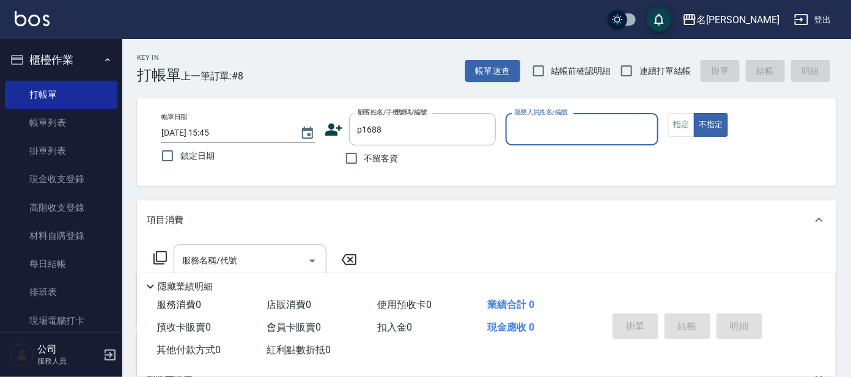
type input "[PERSON_NAME]/0955360842/p1688"
type input "公司 -100"
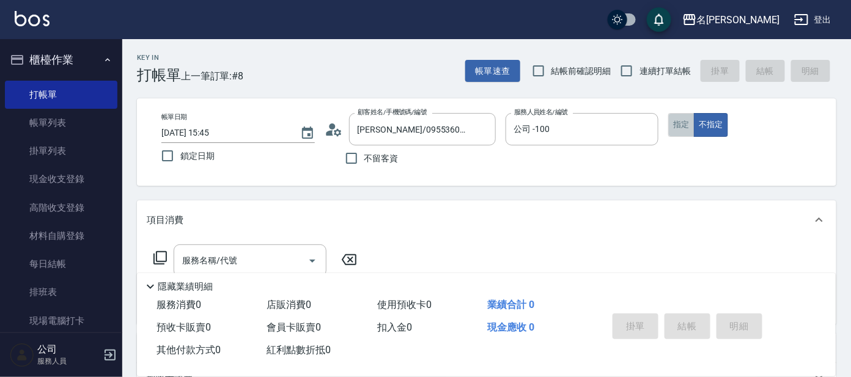
click at [681, 130] on button "指定" at bounding box center [681, 125] width 26 height 24
click at [645, 127] on icon "Clear" at bounding box center [646, 130] width 12 height 12
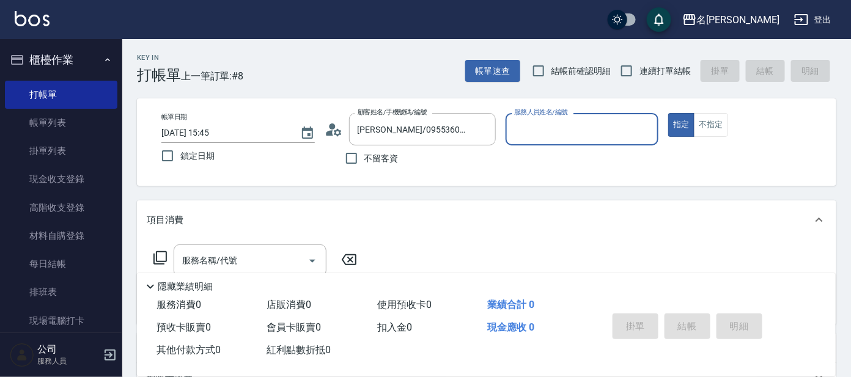
click at [574, 136] on input "服務人員姓名/編號" at bounding box center [582, 129] width 142 height 21
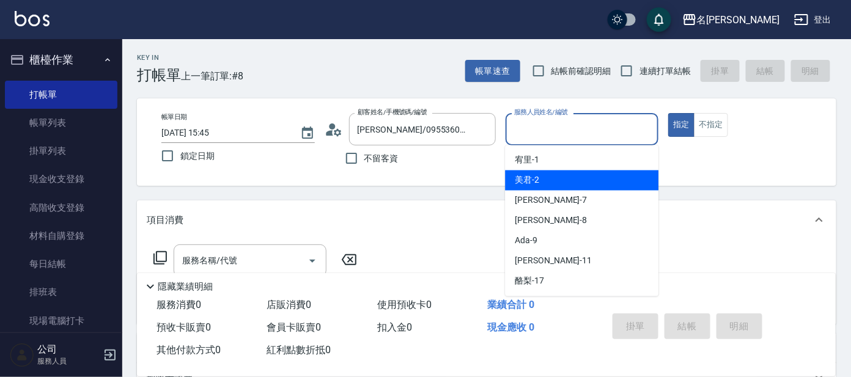
click at [590, 185] on div "美君 -2" at bounding box center [581, 181] width 153 height 20
type input "美君-2"
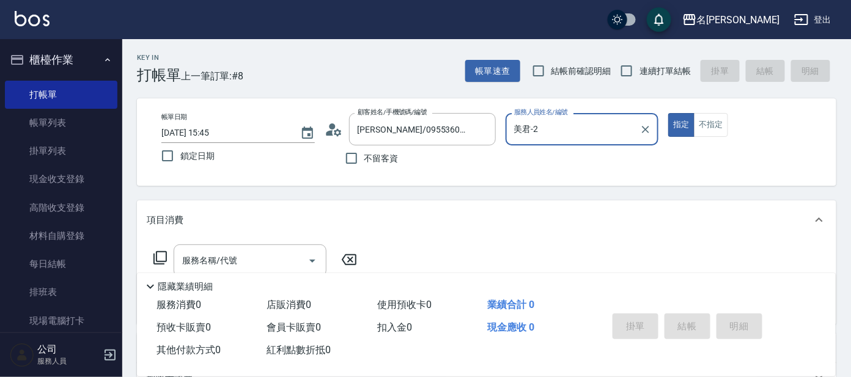
scroll to position [218, 0]
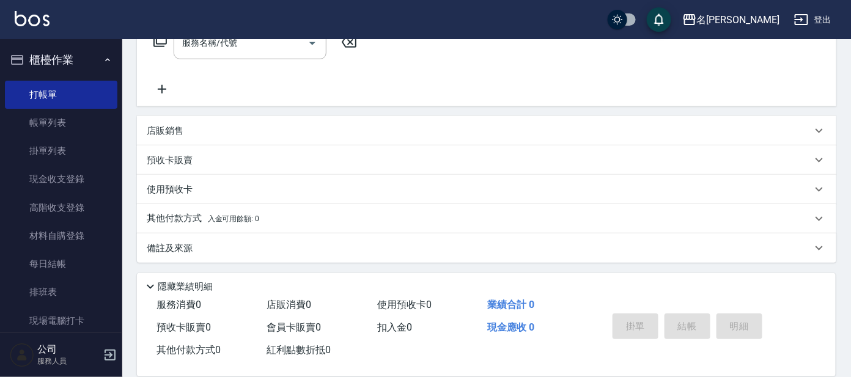
click at [184, 156] on p "預收卡販賣" at bounding box center [170, 160] width 46 height 13
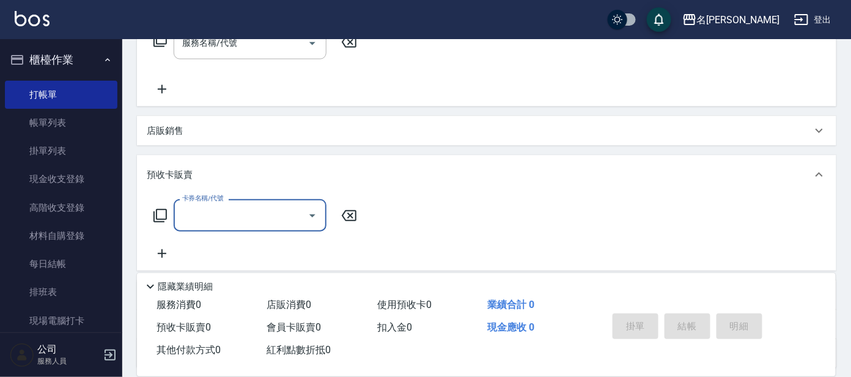
scroll to position [0, 0]
click at [190, 216] on input "卡券名稱/代號" at bounding box center [241, 215] width 124 height 21
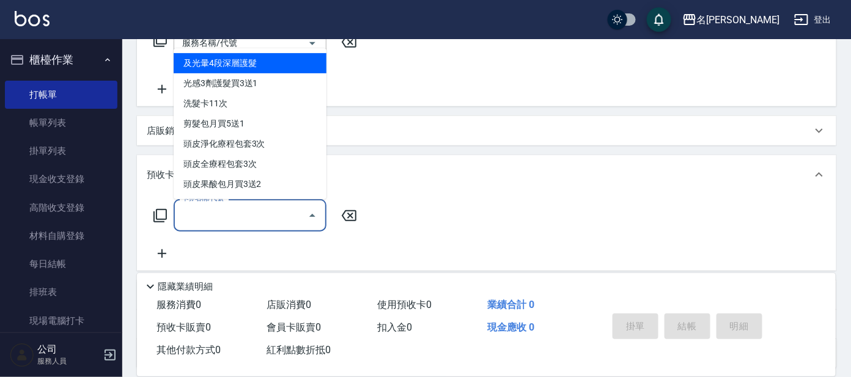
click at [265, 67] on span "及光暈4段深層護髮" at bounding box center [250, 63] width 153 height 20
type input "及光暈4段深層護髮(988)"
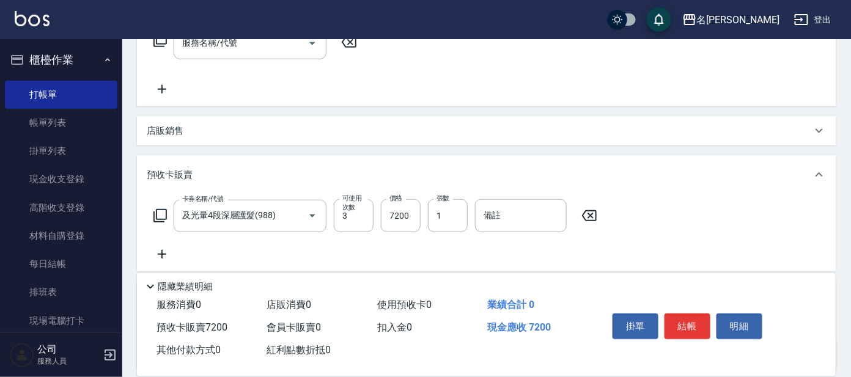
click at [160, 215] on icon at bounding box center [160, 216] width 15 height 15
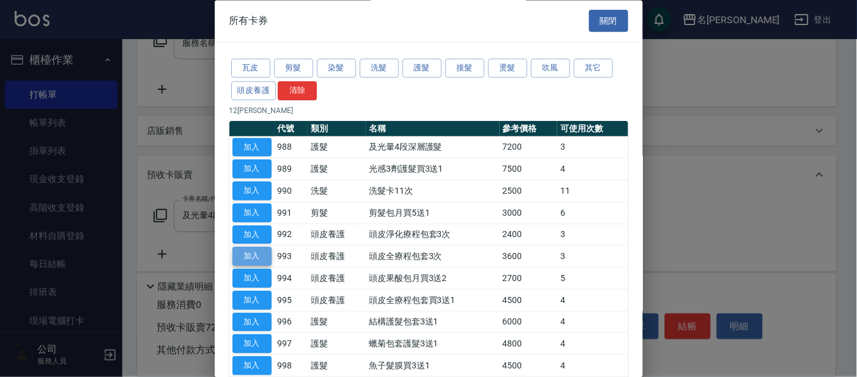
click at [252, 253] on button "加入" at bounding box center [251, 257] width 39 height 19
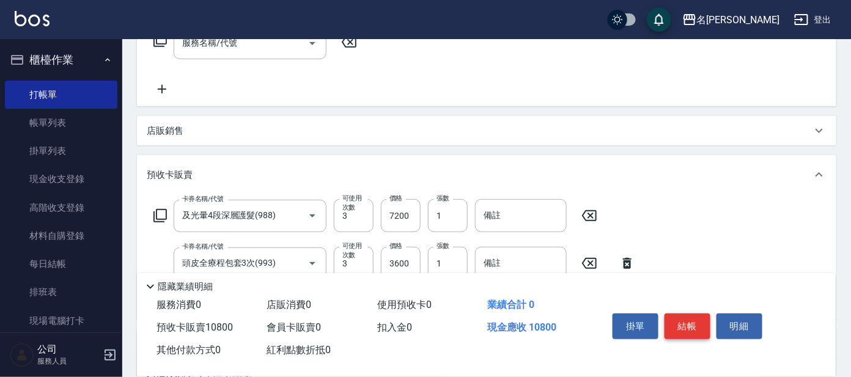
click at [693, 323] on button "結帳" at bounding box center [688, 327] width 46 height 26
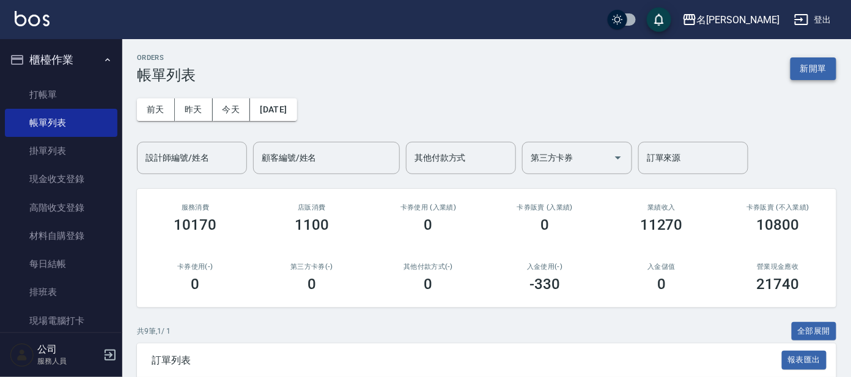
click at [815, 64] on button "新開單" at bounding box center [814, 68] width 46 height 23
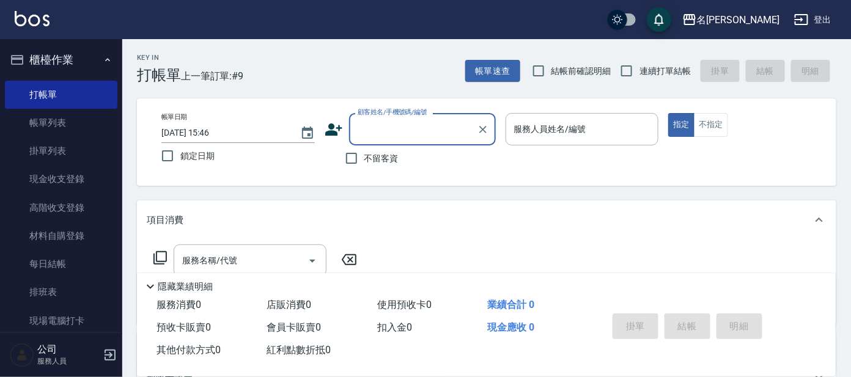
click at [404, 124] on input "顧客姓名/手機號碼/編號" at bounding box center [413, 129] width 117 height 21
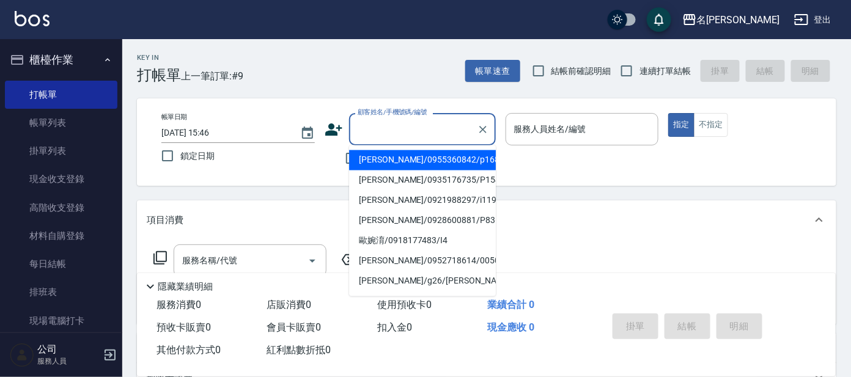
click at [409, 155] on li "[PERSON_NAME]/0955360842/p1688" at bounding box center [422, 160] width 147 height 20
type input "[PERSON_NAME]/0955360842/p1688"
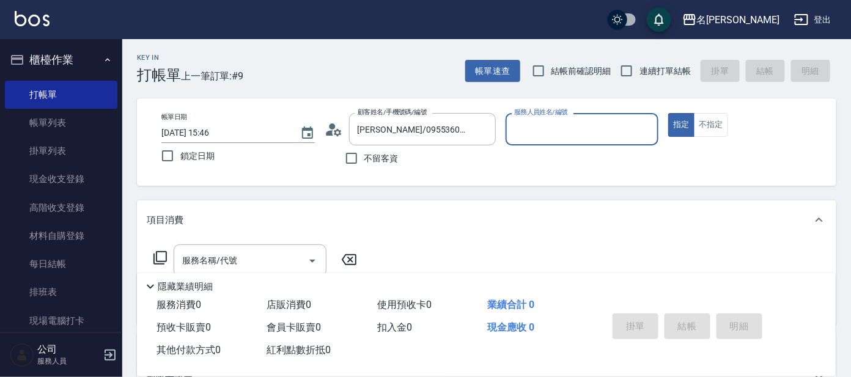
type input "公司 -100"
click at [646, 127] on icon "Clear" at bounding box center [646, 130] width 12 height 12
click at [616, 127] on input "服務人員姓名/編號" at bounding box center [582, 129] width 142 height 21
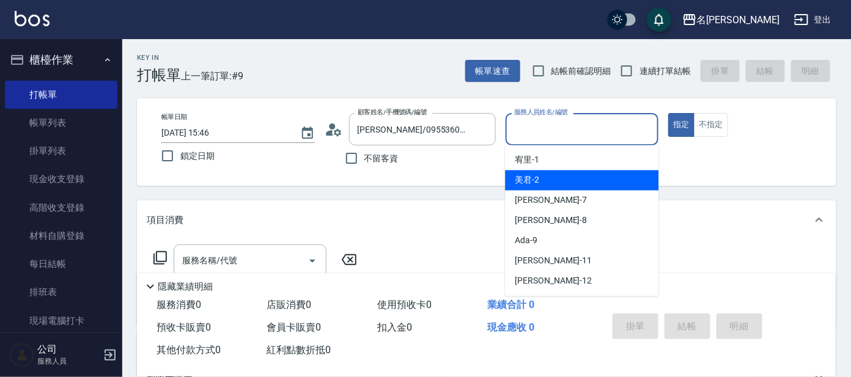
click at [613, 175] on div "美君 -2" at bounding box center [581, 181] width 153 height 20
type input "美君-2"
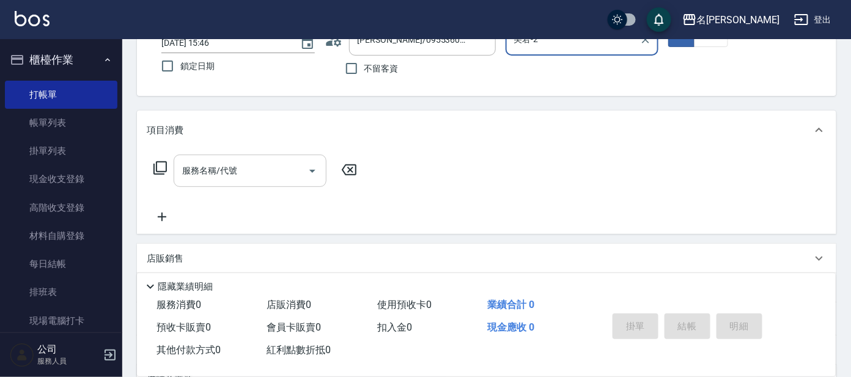
scroll to position [221, 0]
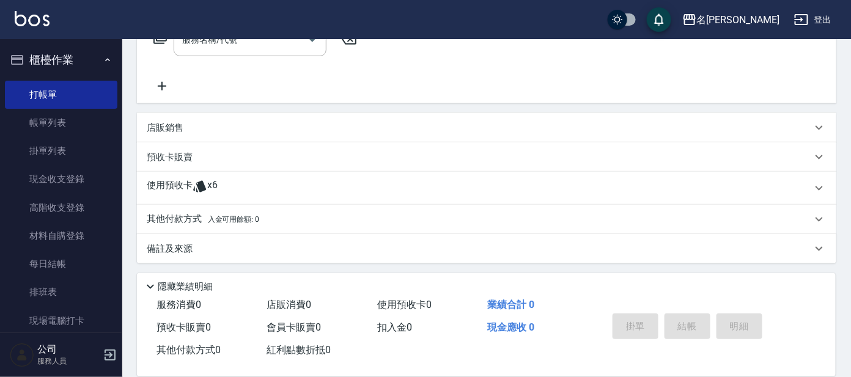
click at [174, 179] on p "使用預收卡" at bounding box center [170, 188] width 46 height 18
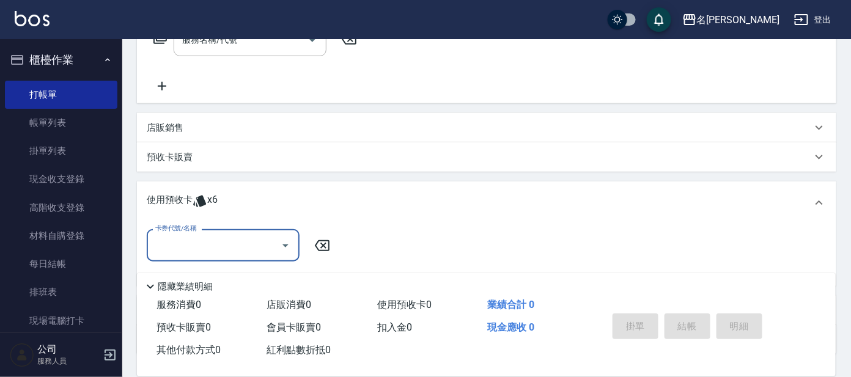
scroll to position [0, 0]
click at [205, 235] on input "卡券代號/名稱" at bounding box center [214, 245] width 124 height 21
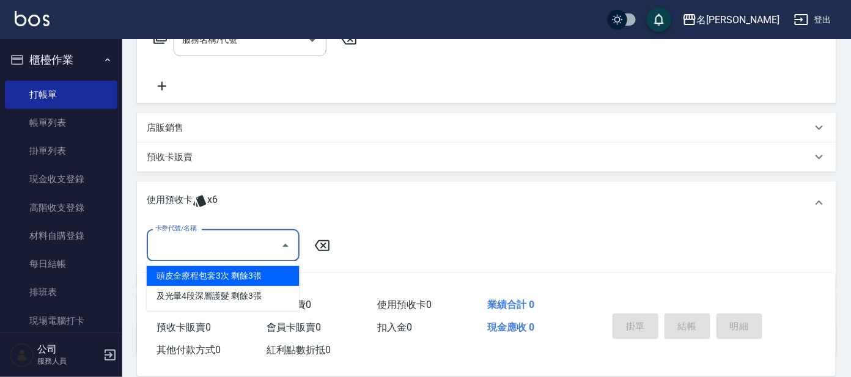
click at [230, 277] on div "頭皮全療程包套3次 剩餘3張" at bounding box center [223, 276] width 153 height 20
type input "頭皮全療程包套3次"
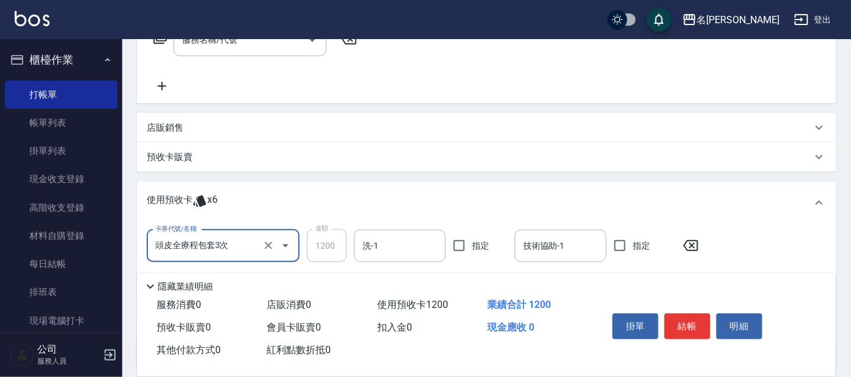
click at [689, 326] on button "結帳" at bounding box center [688, 327] width 46 height 26
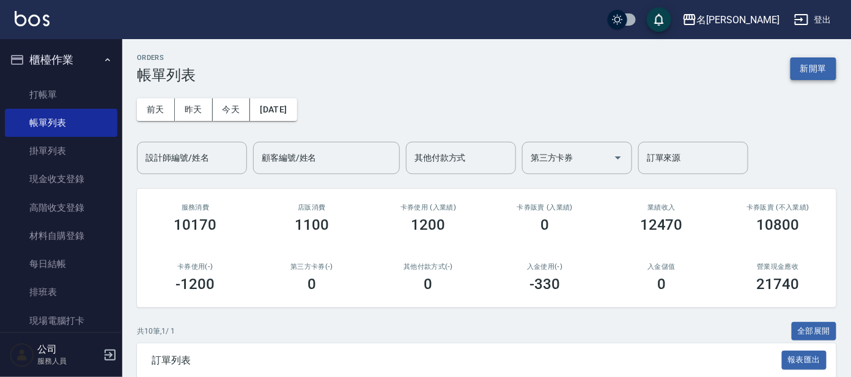
click at [811, 65] on button "新開單" at bounding box center [814, 68] width 46 height 23
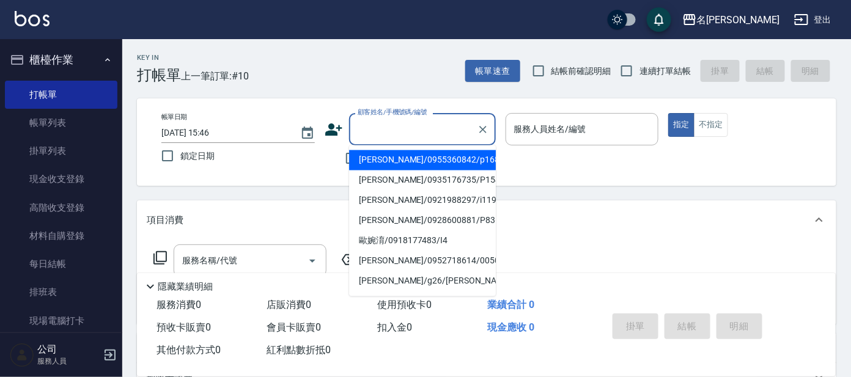
click at [425, 131] on input "顧客姓名/手機號碼/編號" at bounding box center [413, 129] width 117 height 21
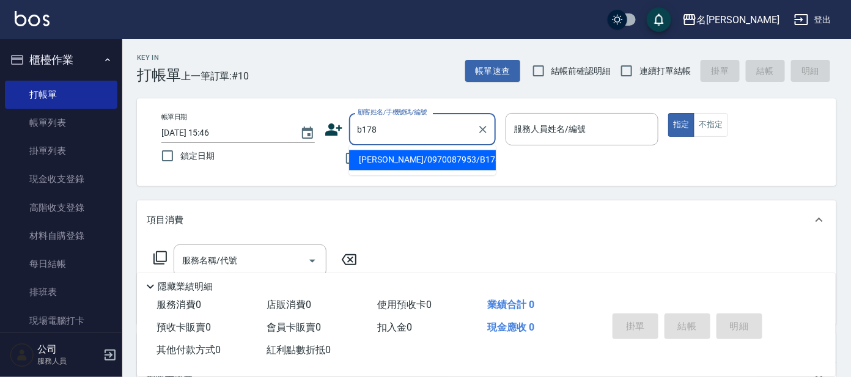
drag, startPoint x: 449, startPoint y: 138, endPoint x: 445, endPoint y: 153, distance: 15.1
click at [448, 139] on input "b178" at bounding box center [413, 129] width 117 height 21
click at [445, 162] on li "[PERSON_NAME]/0970087953/B178" at bounding box center [422, 160] width 147 height 20
type input "[PERSON_NAME]/0970087953/B178"
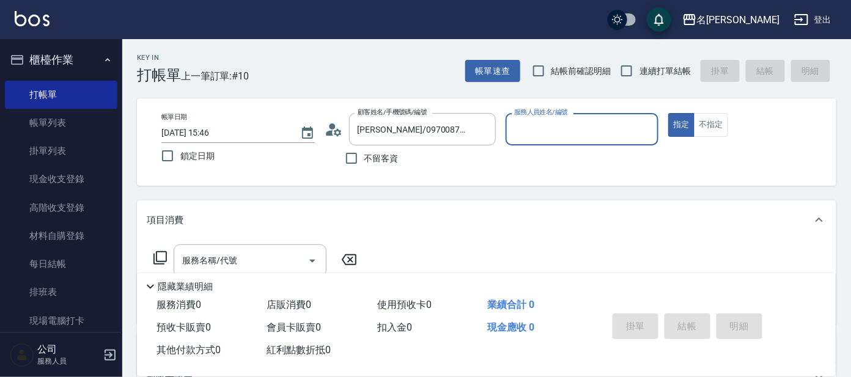
type input "美君-2"
click at [278, 264] on input "服務名稱/代號" at bounding box center [241, 260] width 124 height 21
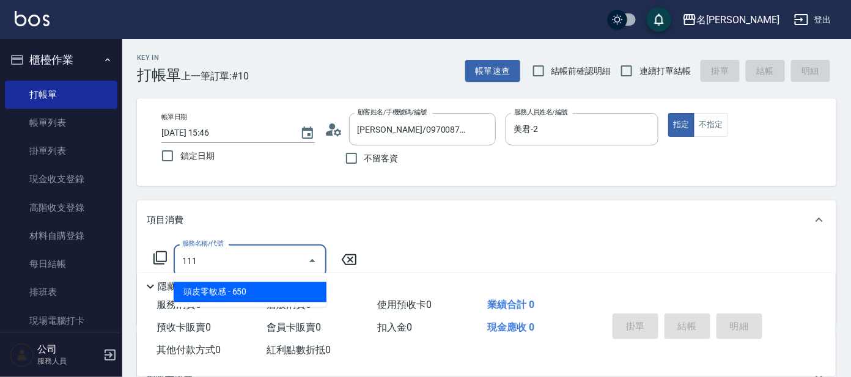
click at [287, 290] on span "頭皮零敏感 - 650" at bounding box center [250, 293] width 153 height 20
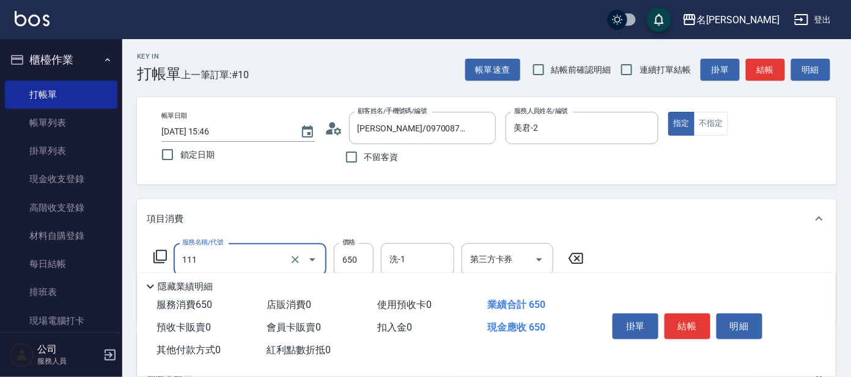
scroll to position [152, 0]
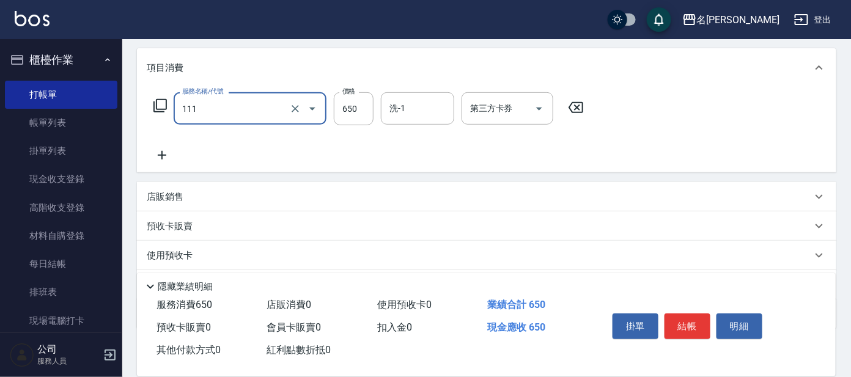
type input "頭皮零敏感(111)"
click at [163, 155] on icon at bounding box center [162, 155] width 31 height 15
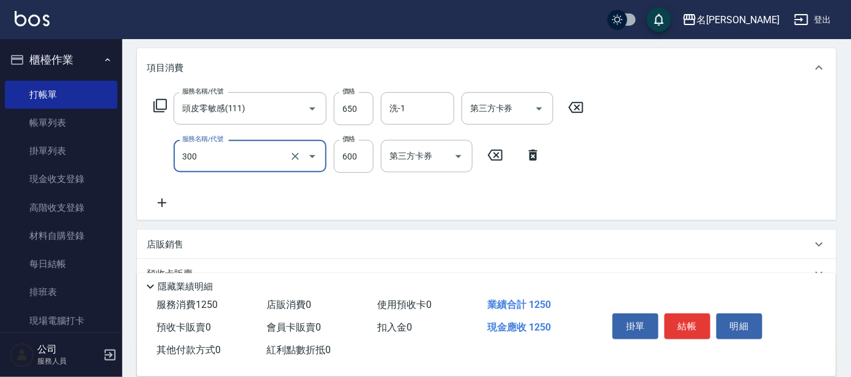
type input "剪髮 講師級設計師(300)"
click at [157, 102] on icon at bounding box center [159, 105] width 13 height 13
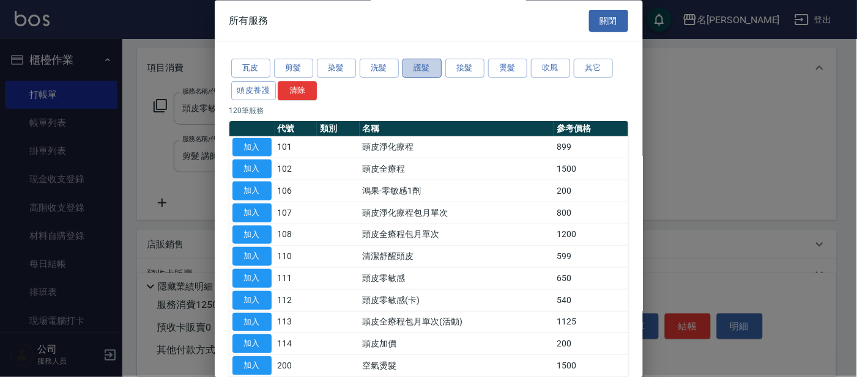
click at [423, 71] on button "護髮" at bounding box center [421, 68] width 39 height 19
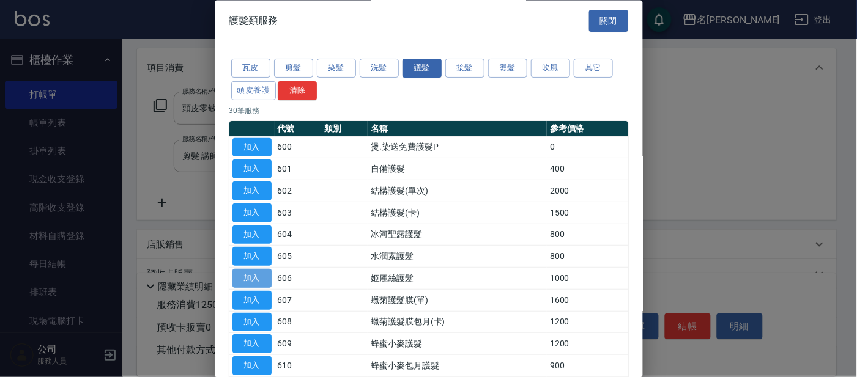
click at [252, 279] on button "加入" at bounding box center [251, 279] width 39 height 19
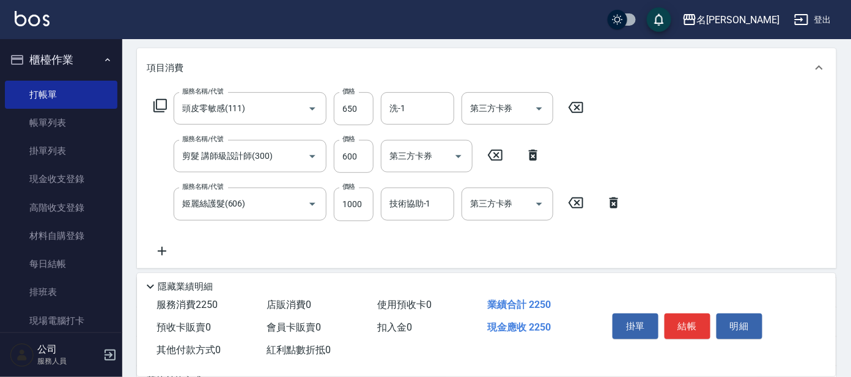
click at [165, 248] on icon at bounding box center [162, 251] width 31 height 15
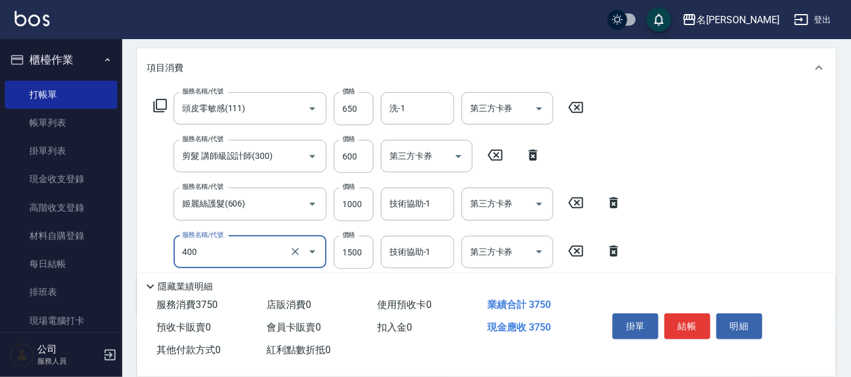
type input "染髮(400)"
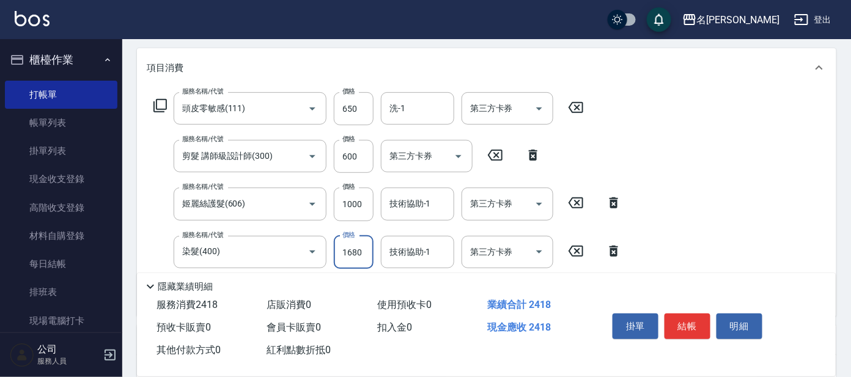
type input "1680"
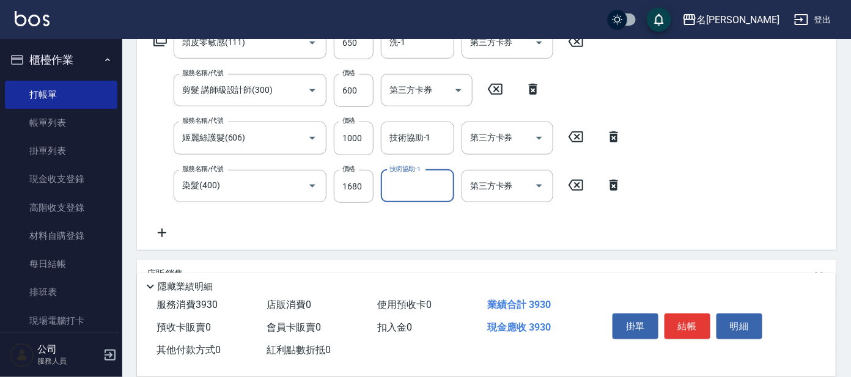
scroll to position [305, 0]
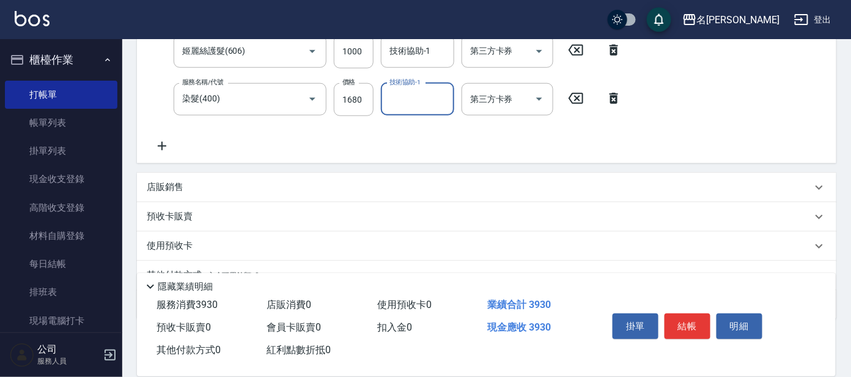
click at [152, 182] on p "店販銷售" at bounding box center [165, 187] width 37 height 13
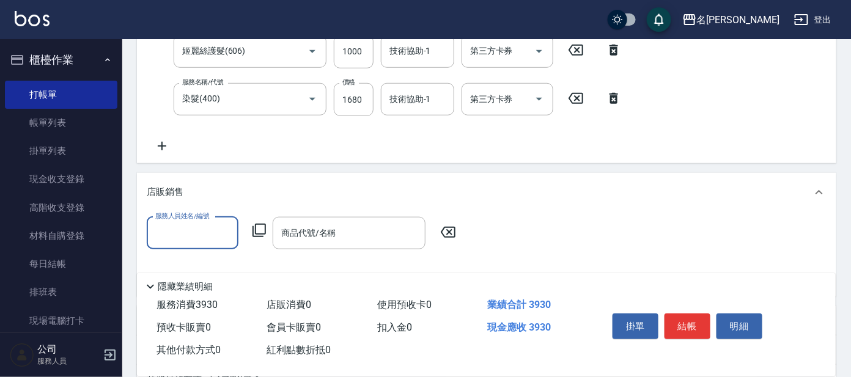
scroll to position [0, 0]
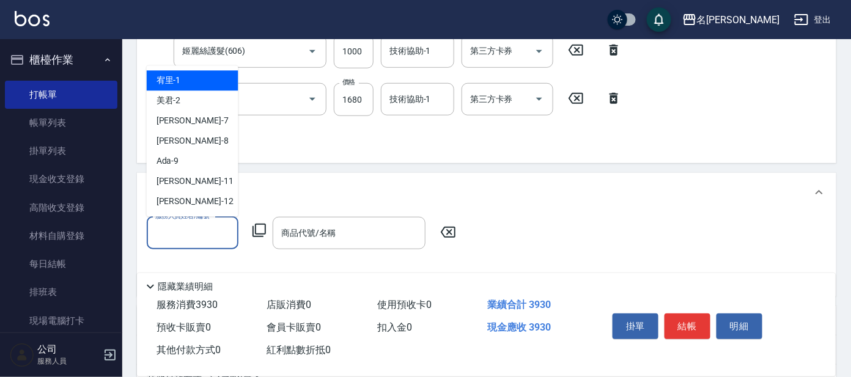
click at [201, 229] on input "服務人員姓名/編號" at bounding box center [192, 233] width 81 height 21
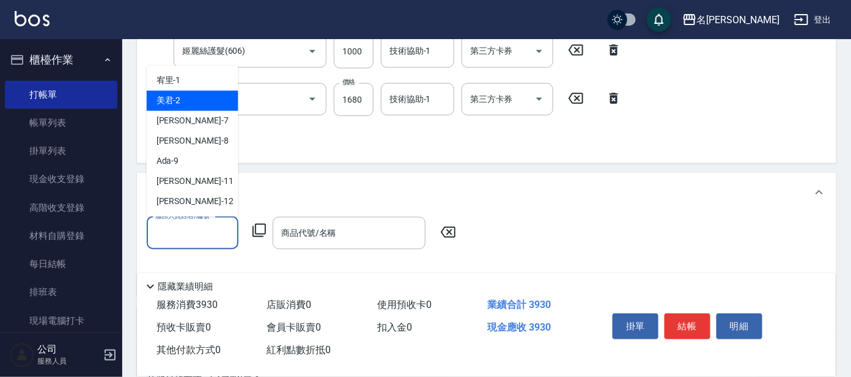
click at [208, 100] on div "美君 -2" at bounding box center [193, 101] width 92 height 20
type input "美君-2"
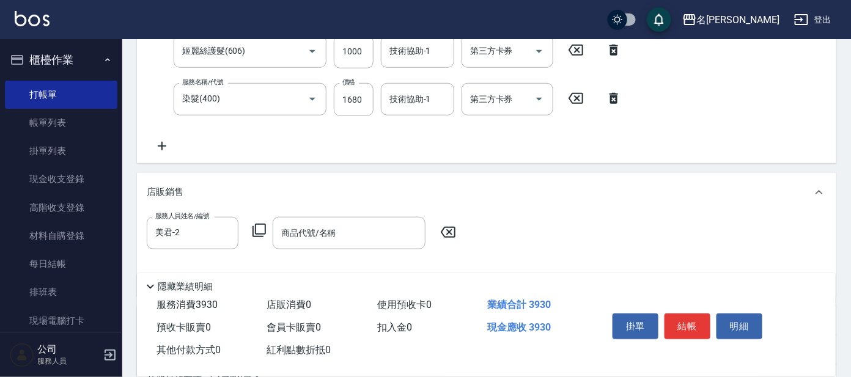
click at [262, 227] on icon at bounding box center [259, 230] width 15 height 15
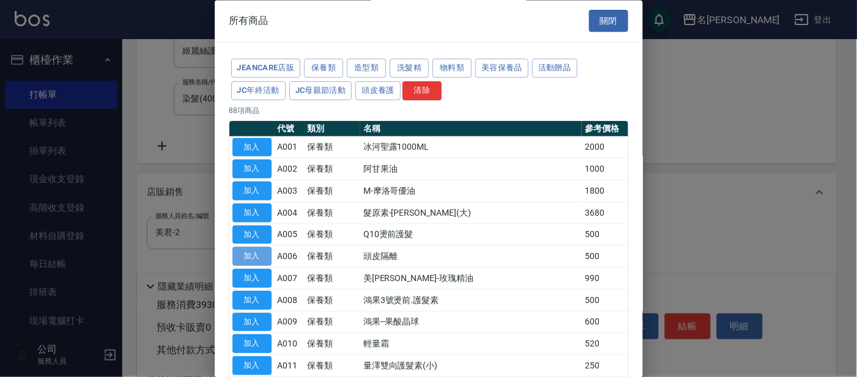
click at [261, 253] on button "加入" at bounding box center [251, 257] width 39 height 19
type input "頭皮隔離"
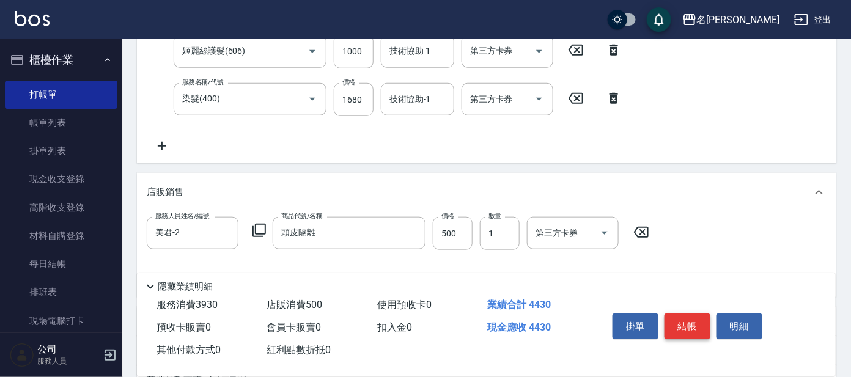
click at [682, 323] on button "結帳" at bounding box center [688, 327] width 46 height 26
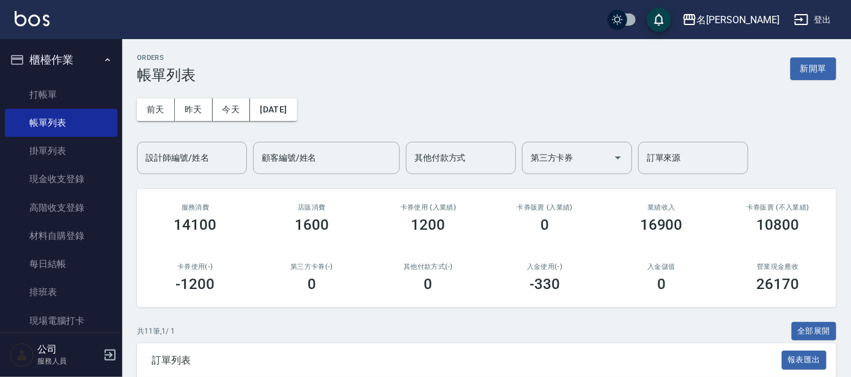
click at [103, 61] on icon "button" at bounding box center [108, 60] width 10 height 10
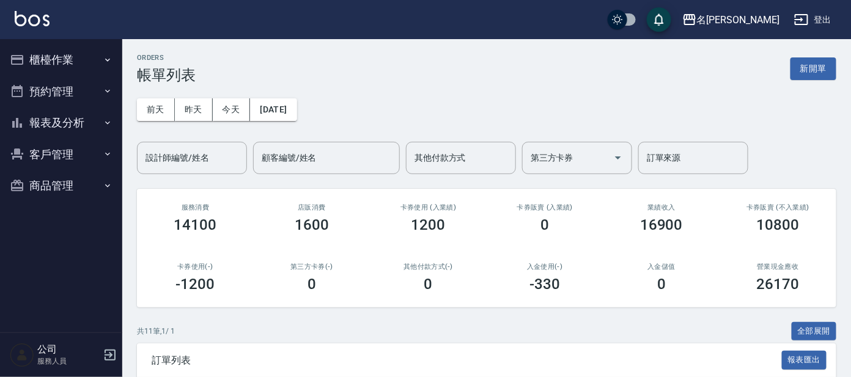
drag, startPoint x: 91, startPoint y: 121, endPoint x: 78, endPoint y: 134, distance: 17.7
click at [91, 120] on button "報表及分析" at bounding box center [61, 123] width 113 height 32
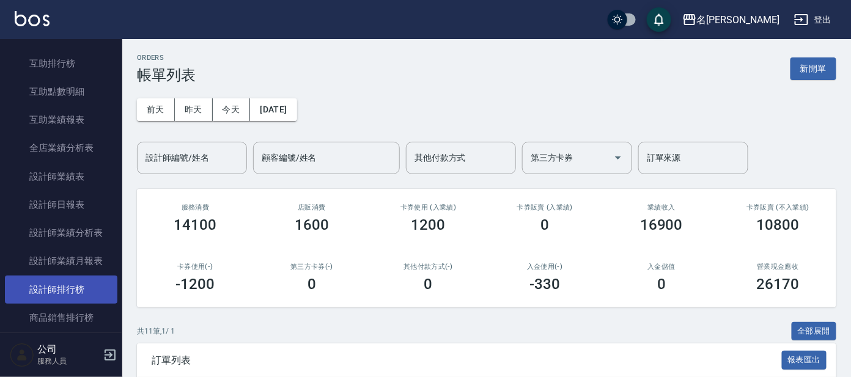
scroll to position [229, 0]
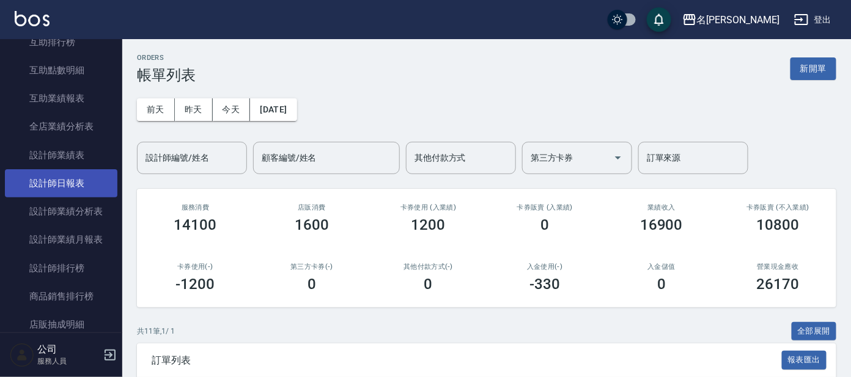
click at [89, 180] on link "設計師日報表" at bounding box center [61, 183] width 113 height 28
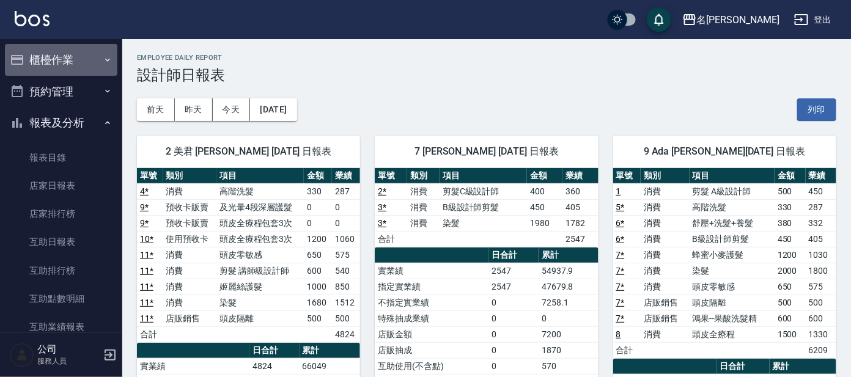
click at [83, 64] on button "櫃檯作業" at bounding box center [61, 60] width 113 height 32
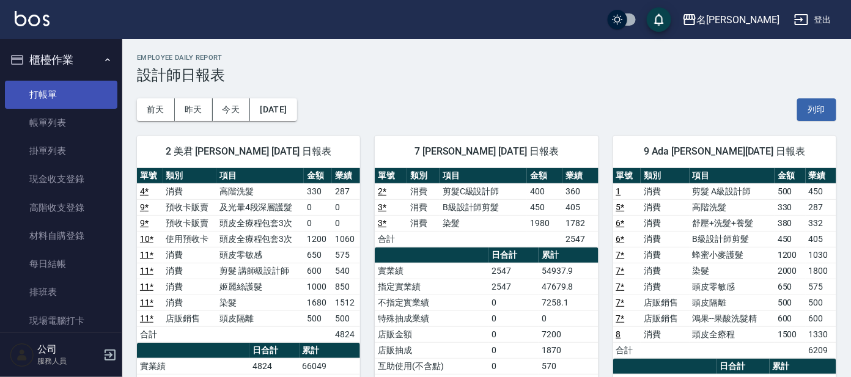
click at [79, 89] on link "打帳單" at bounding box center [61, 95] width 113 height 28
